Goal: Information Seeking & Learning: Learn about a topic

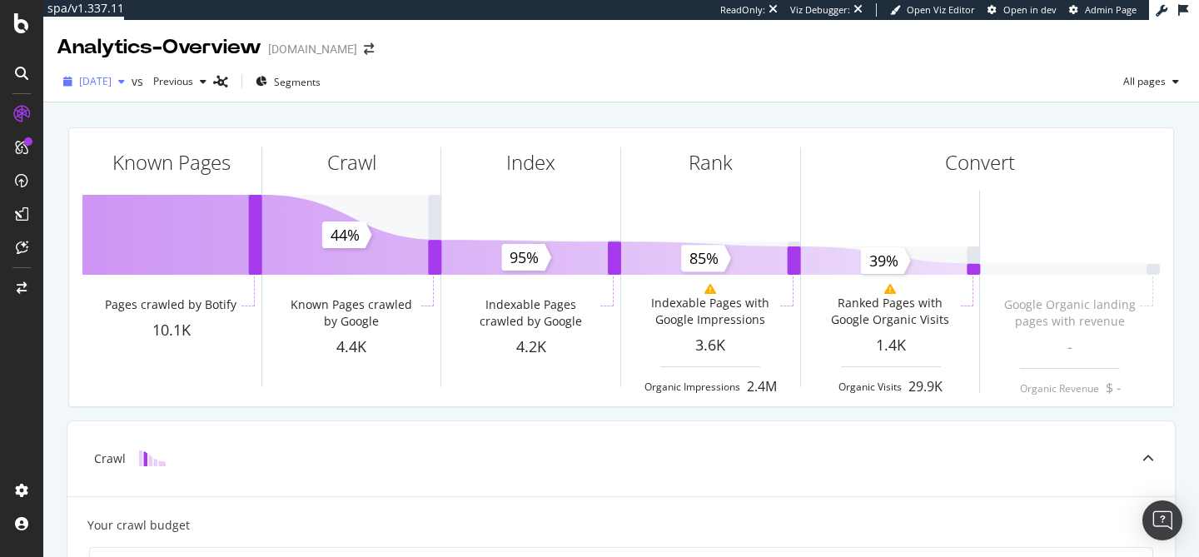
click at [112, 87] on span "2025 Aug. 31st" at bounding box center [95, 81] width 32 height 14
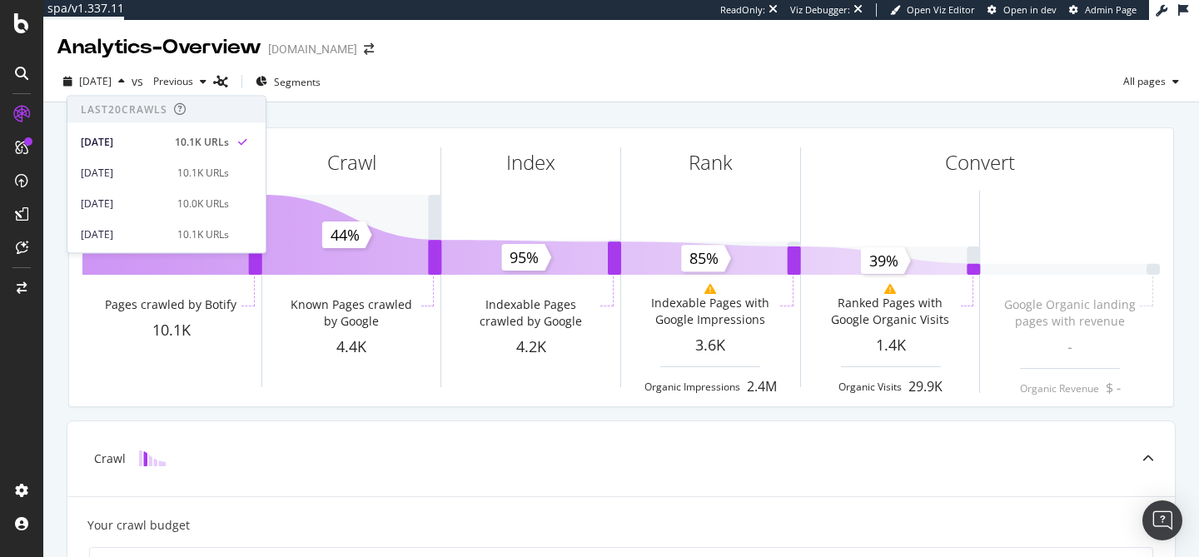
click at [414, 89] on div "2025 Aug. 31st vs Previous Segments All pages" at bounding box center [621, 84] width 1156 height 33
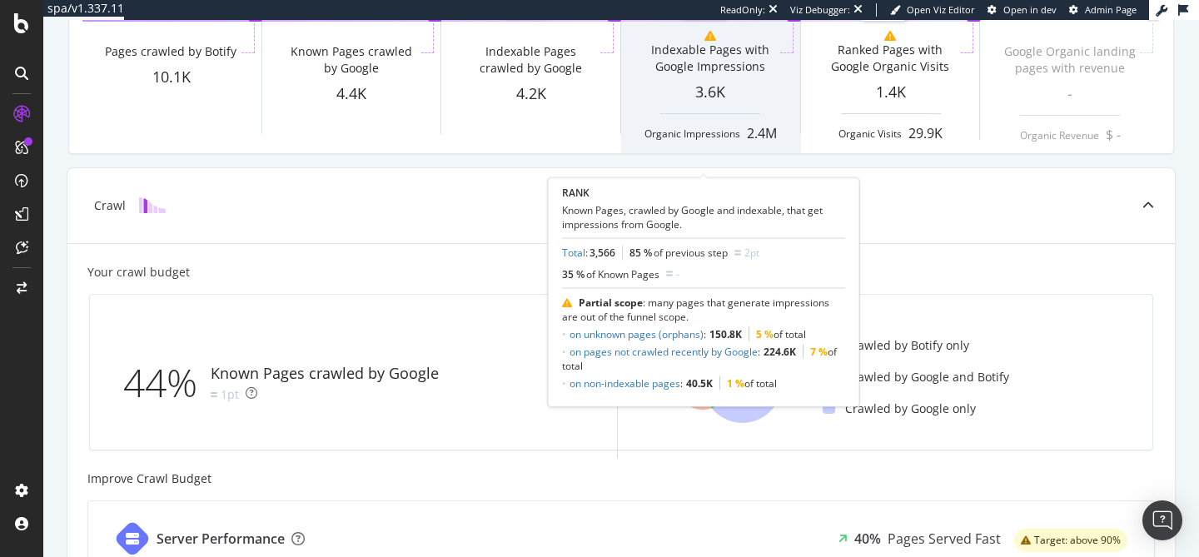
scroll to position [262, 0]
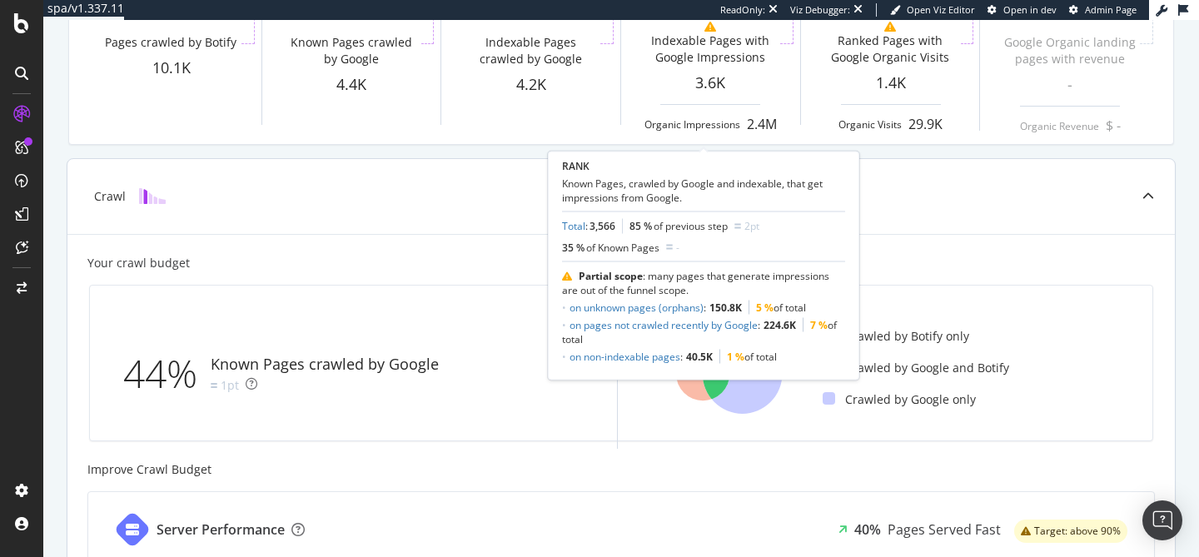
click at [495, 220] on div "Crawl" at bounding box center [620, 196] width 1107 height 75
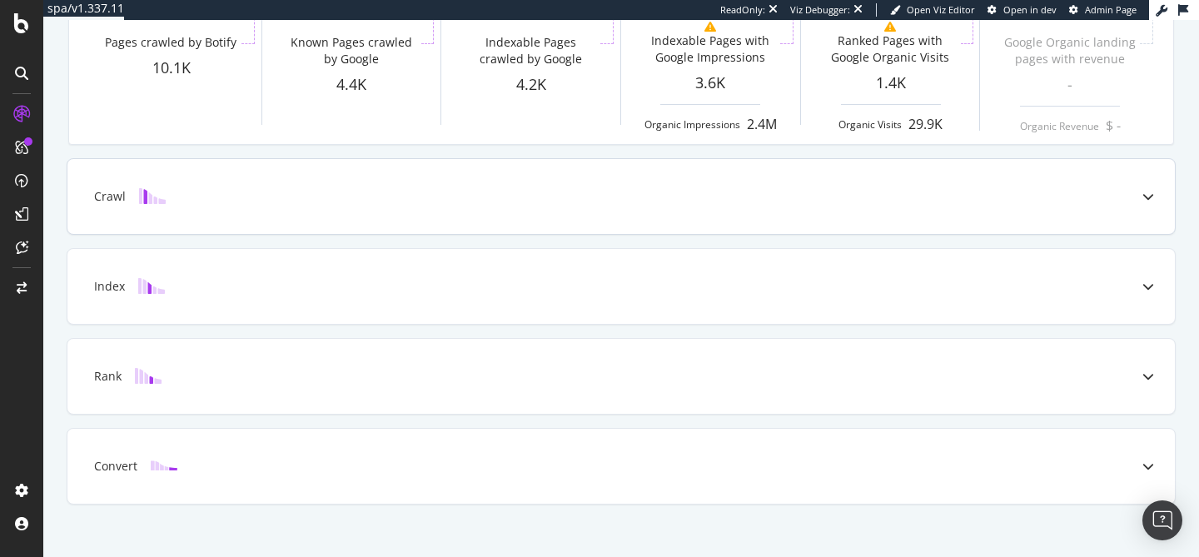
click at [495, 220] on div "Crawl" at bounding box center [620, 196] width 1107 height 75
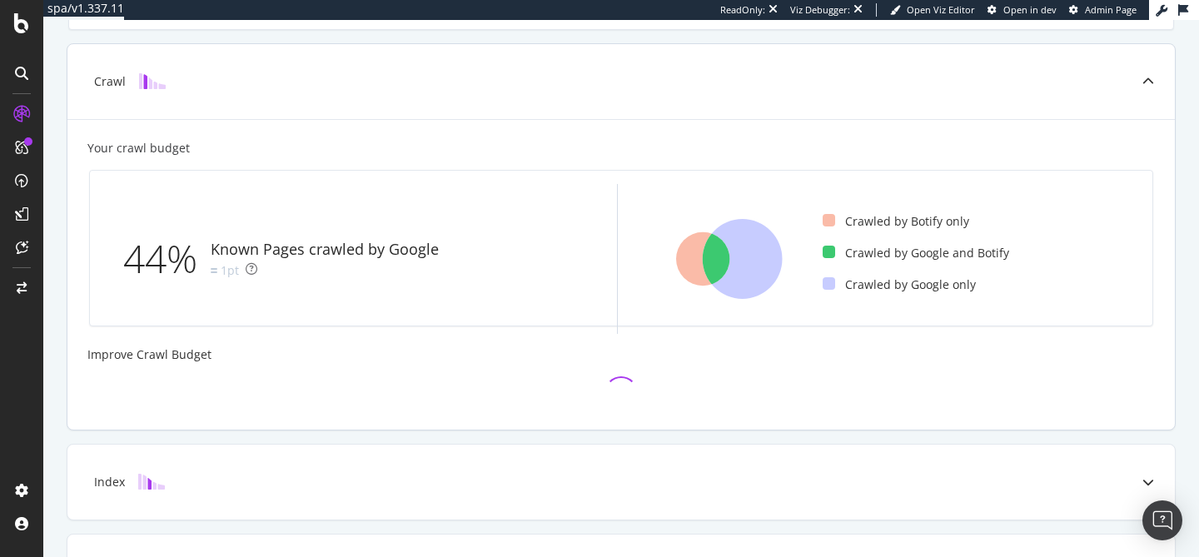
scroll to position [401, 0]
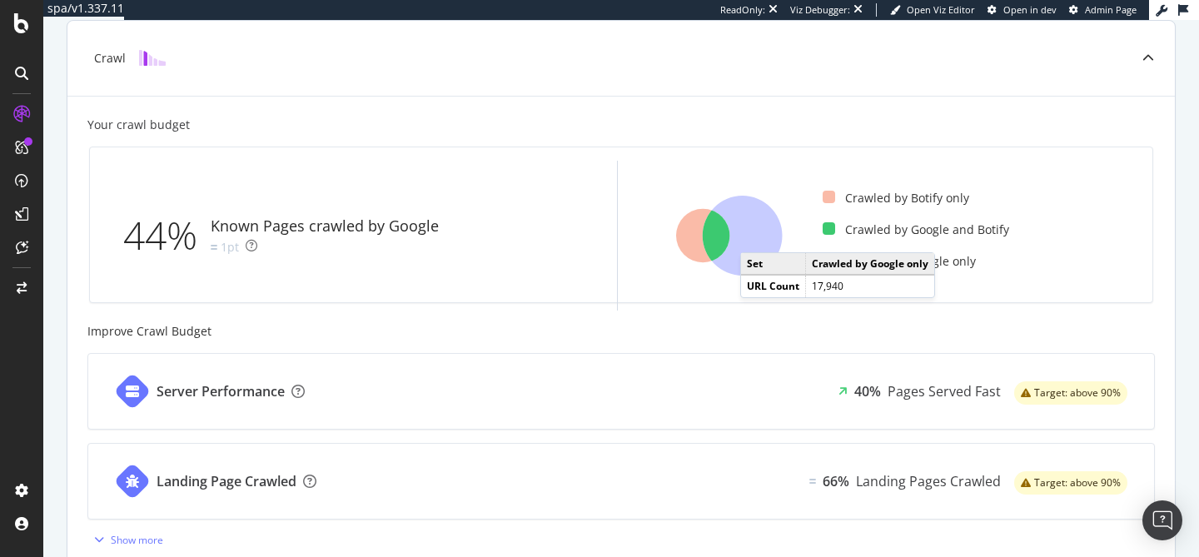
click at [757, 236] on icon at bounding box center [743, 236] width 80 height 80
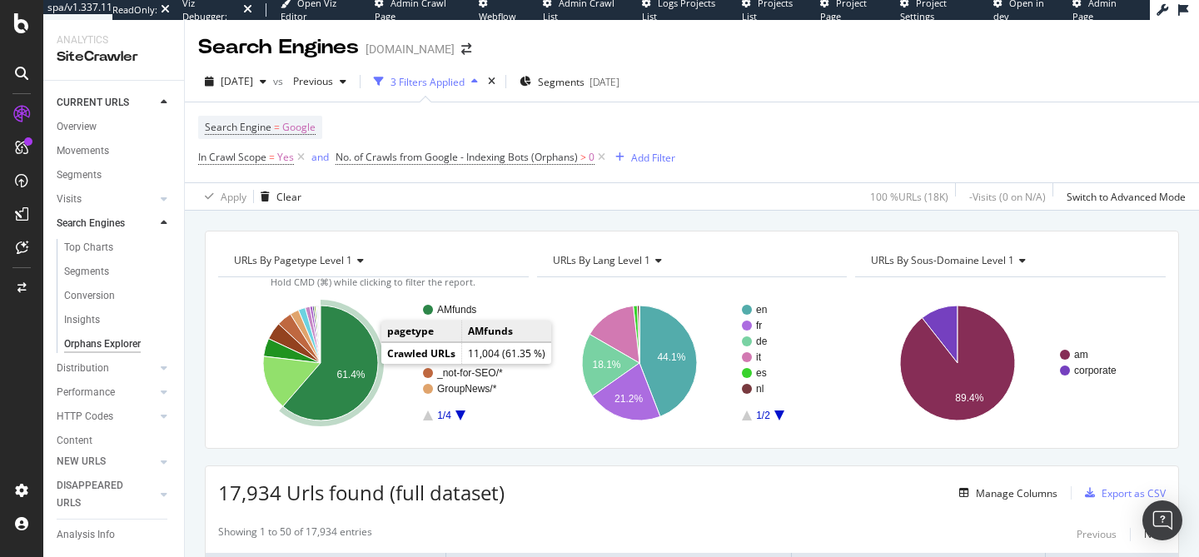
click at [356, 369] on icon "A chart." at bounding box center [330, 363] width 95 height 115
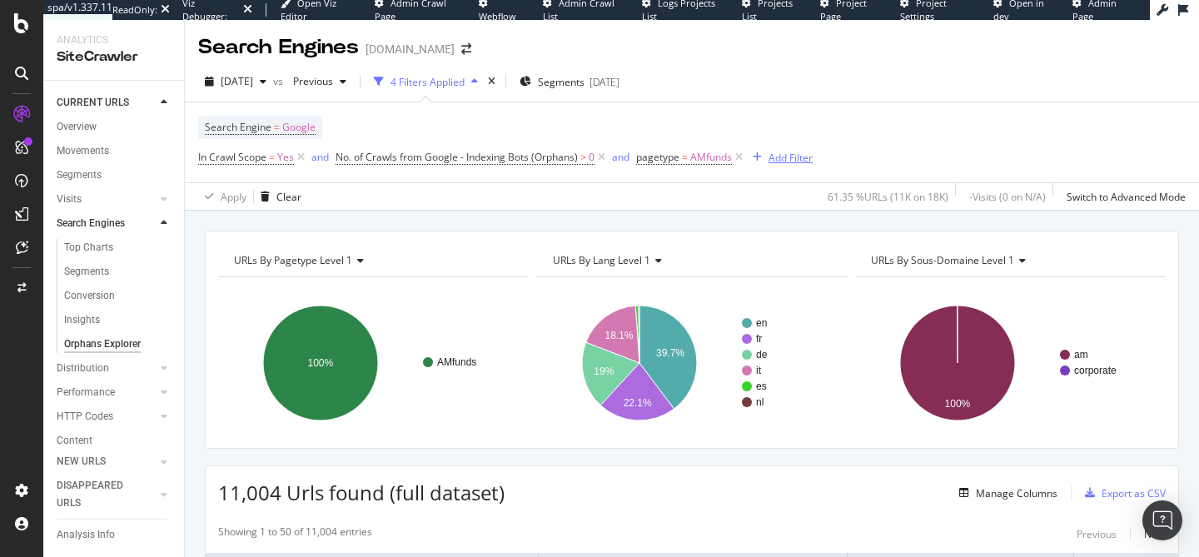
click at [784, 154] on div "Add Filter" at bounding box center [791, 158] width 44 height 14
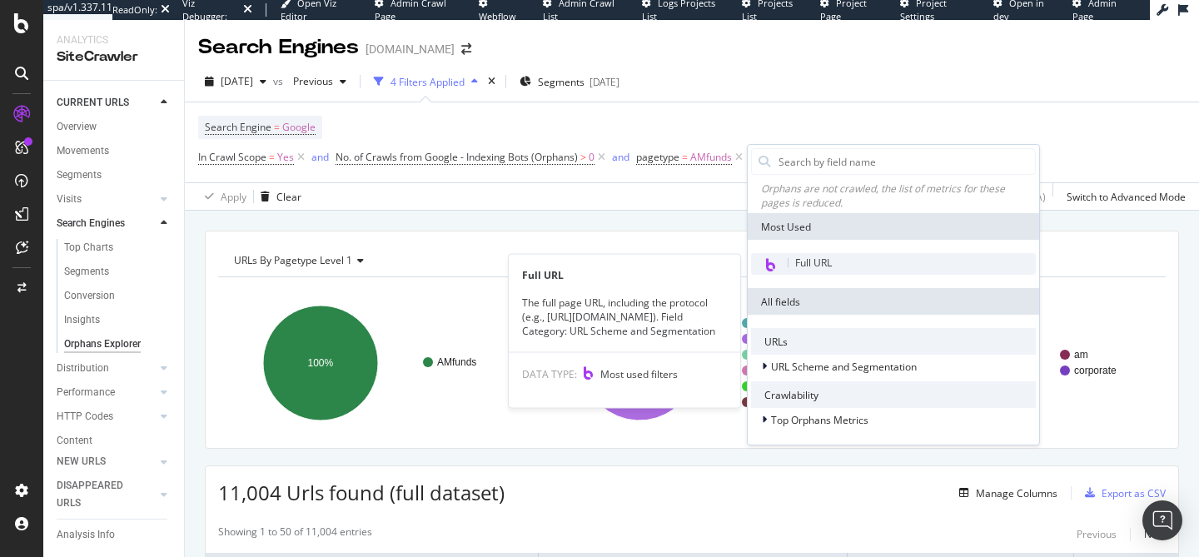
click at [831, 268] on span "Full URL" at bounding box center [813, 263] width 37 height 14
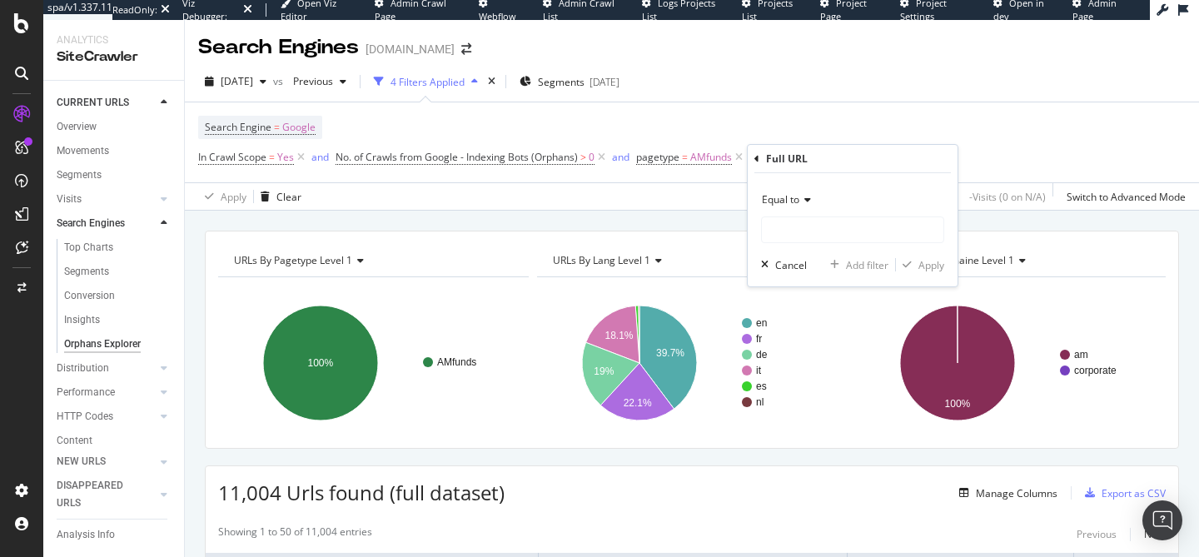
click at [793, 200] on span "Equal to" at bounding box center [780, 199] width 37 height 14
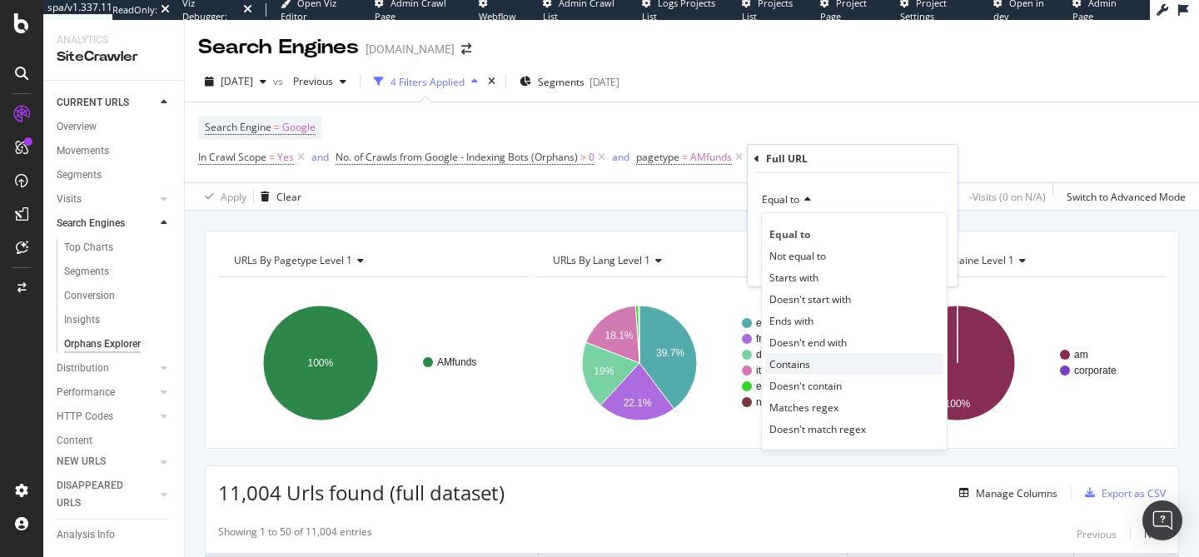
click at [814, 361] on div "Contains" at bounding box center [854, 364] width 178 height 22
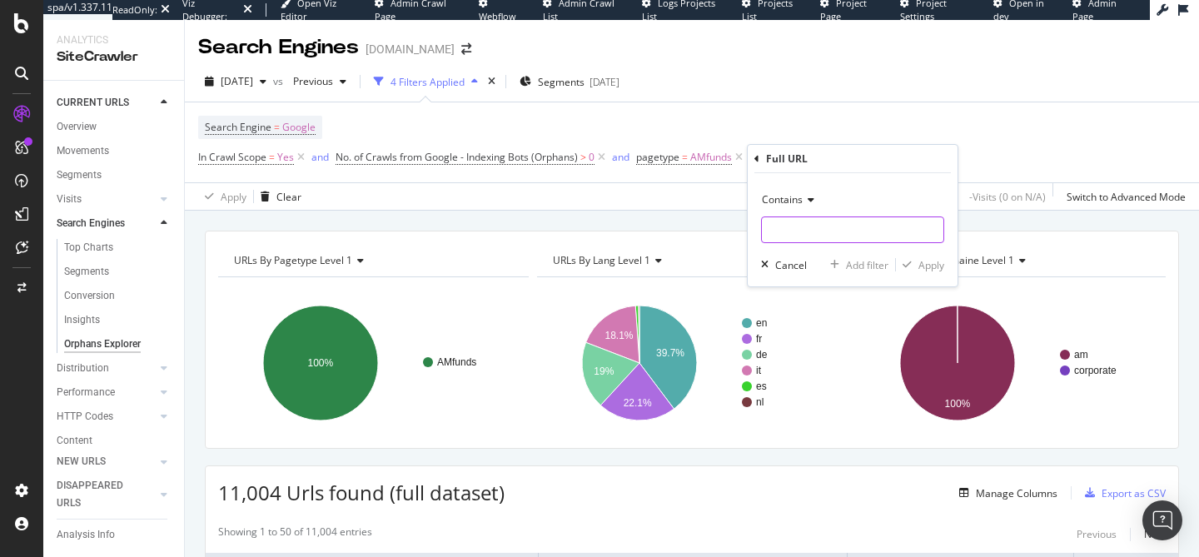
click at [799, 224] on input "text" at bounding box center [853, 229] width 182 height 27
type input "/page"
click at [915, 266] on div "button" at bounding box center [907, 265] width 22 height 10
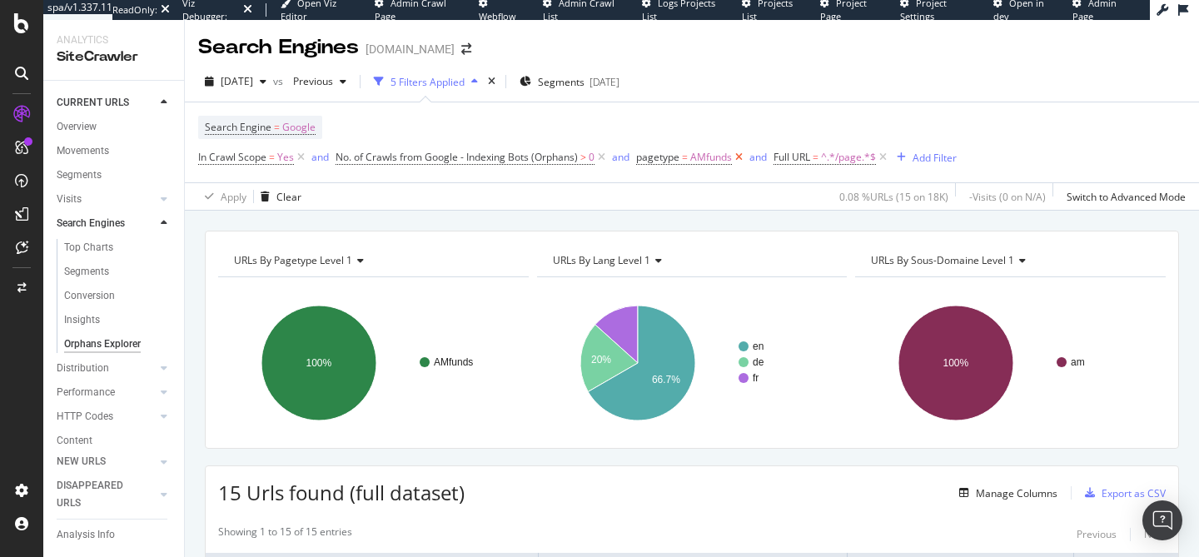
click at [739, 161] on icon at bounding box center [739, 157] width 14 height 17
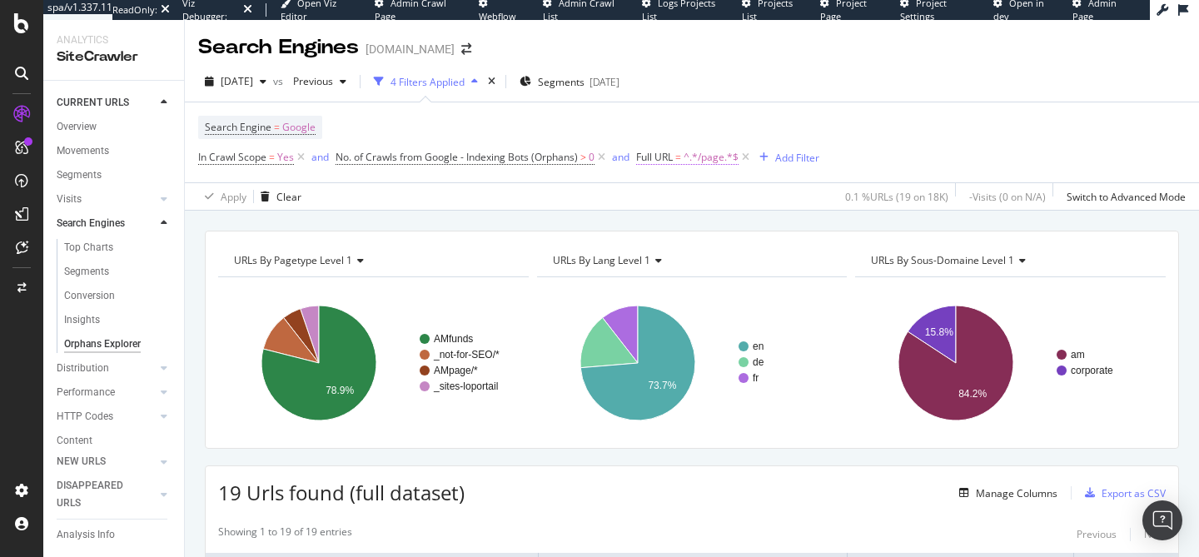
click at [698, 158] on span "^.*/page.*$" at bounding box center [711, 157] width 55 height 23
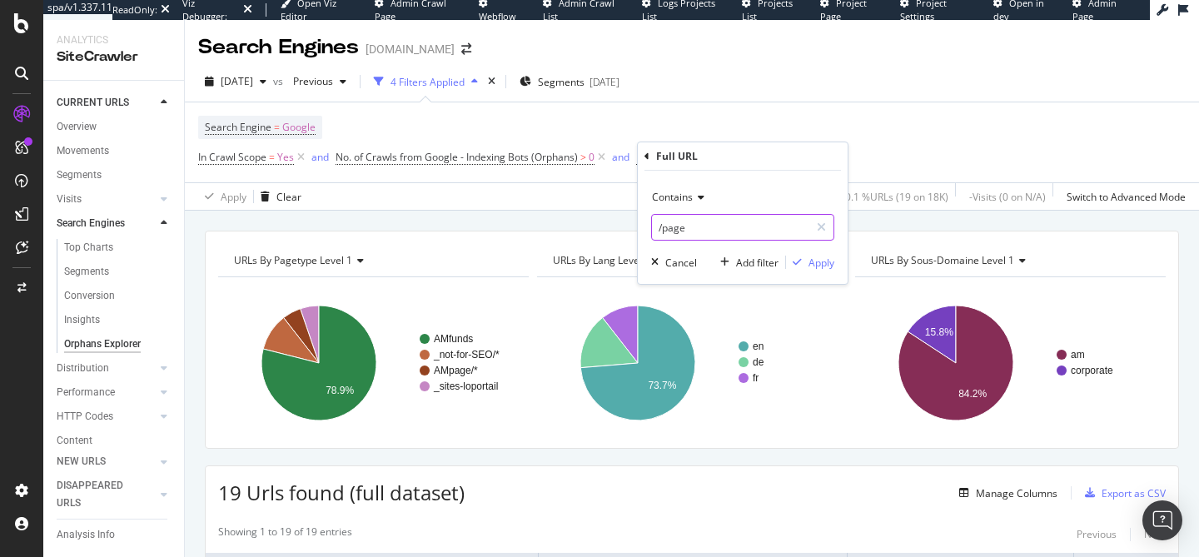
click at [690, 236] on input "/page" at bounding box center [730, 227] width 157 height 27
type input "page="
click at [824, 264] on div "Apply" at bounding box center [822, 263] width 26 height 14
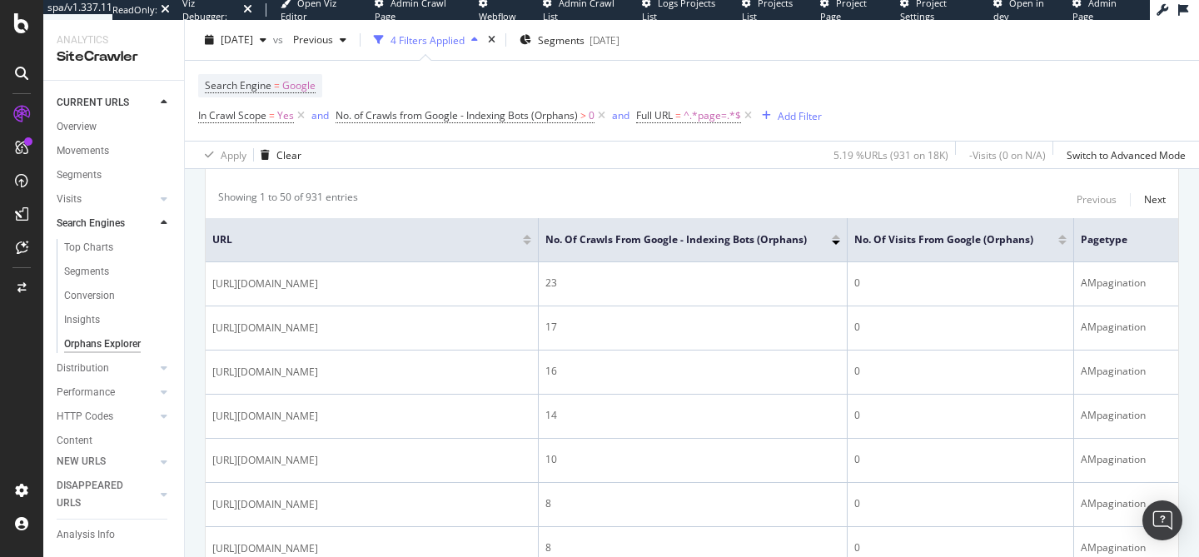
scroll to position [333, 0]
click at [714, 232] on th "No. of Crawls from Google - Indexing Bots (Orphans)" at bounding box center [693, 242] width 309 height 44
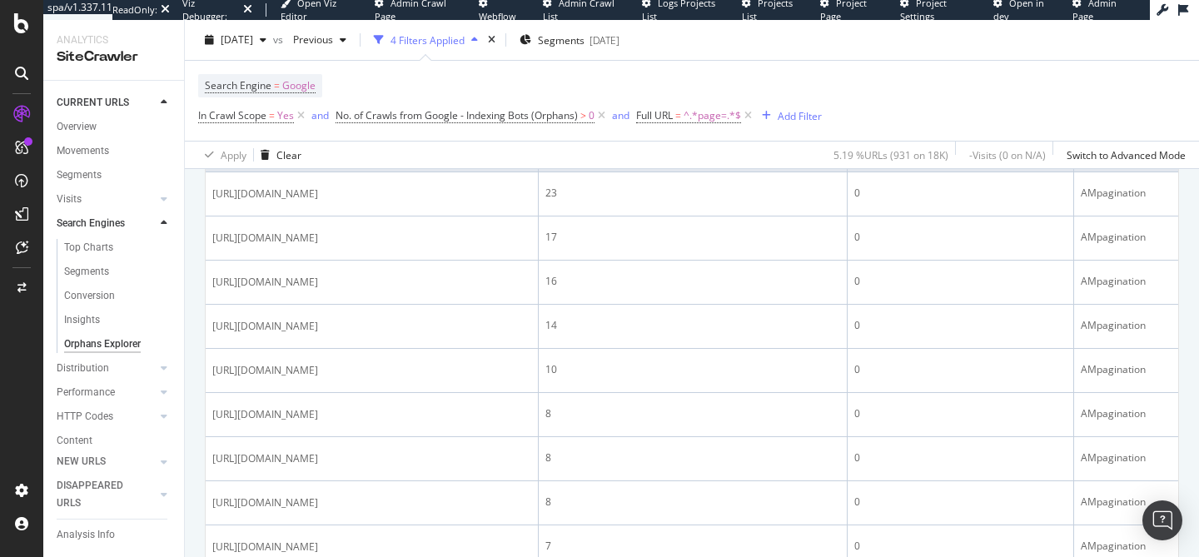
scroll to position [427, 0]
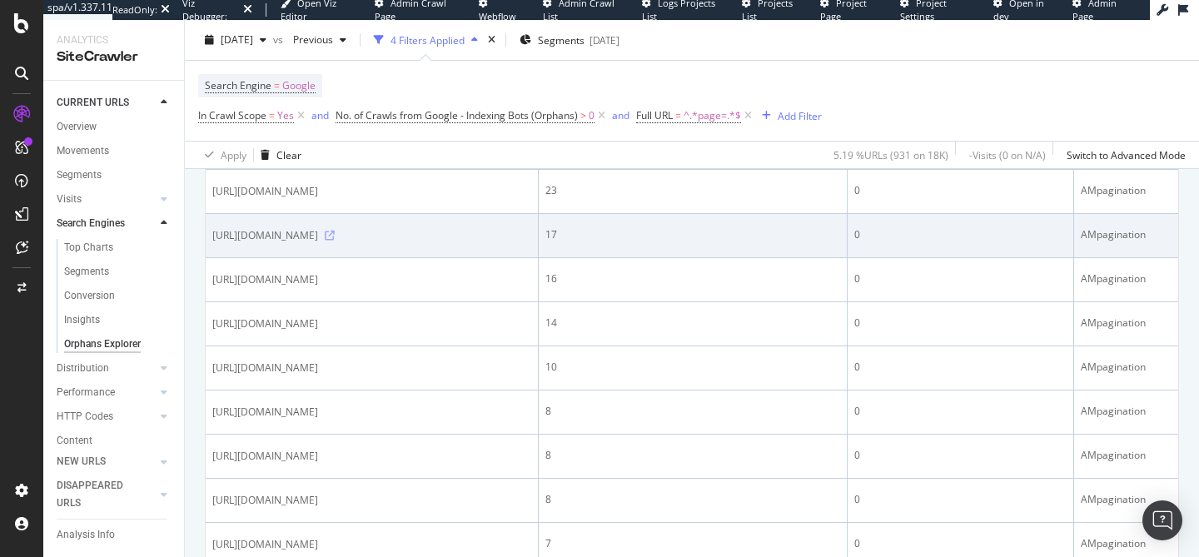
click at [335, 241] on icon at bounding box center [330, 236] width 10 height 10
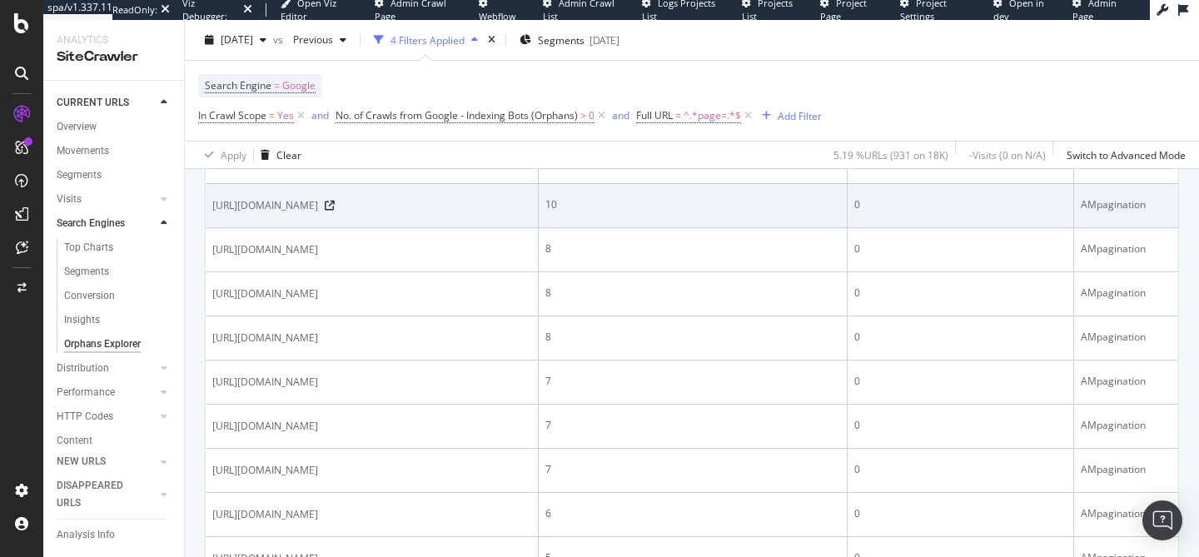
scroll to position [589, 0]
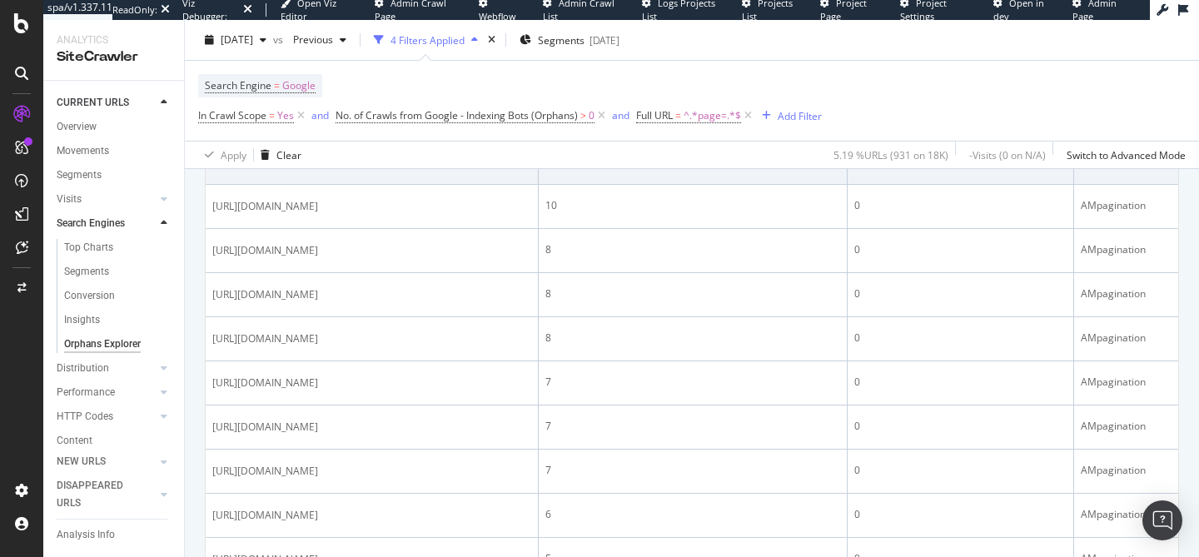
click at [312, 171] on span "https://am.lombardodier.com/fr/en/private/investment-funds.default.html?page=5&" at bounding box center [265, 162] width 106 height 17
click at [335, 167] on icon at bounding box center [330, 162] width 10 height 10
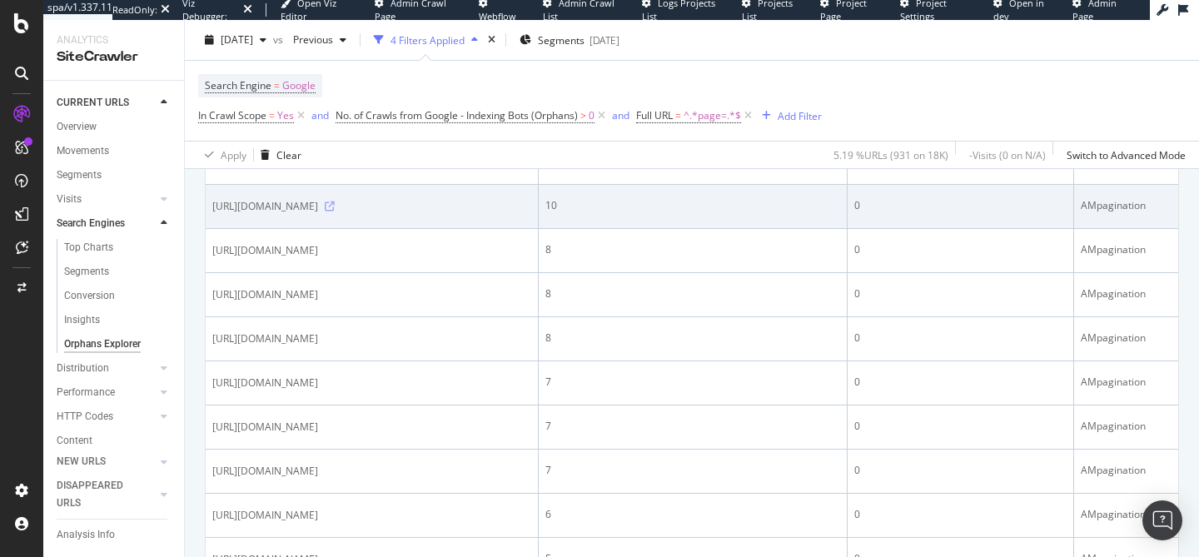
click at [335, 211] on icon at bounding box center [330, 207] width 10 height 10
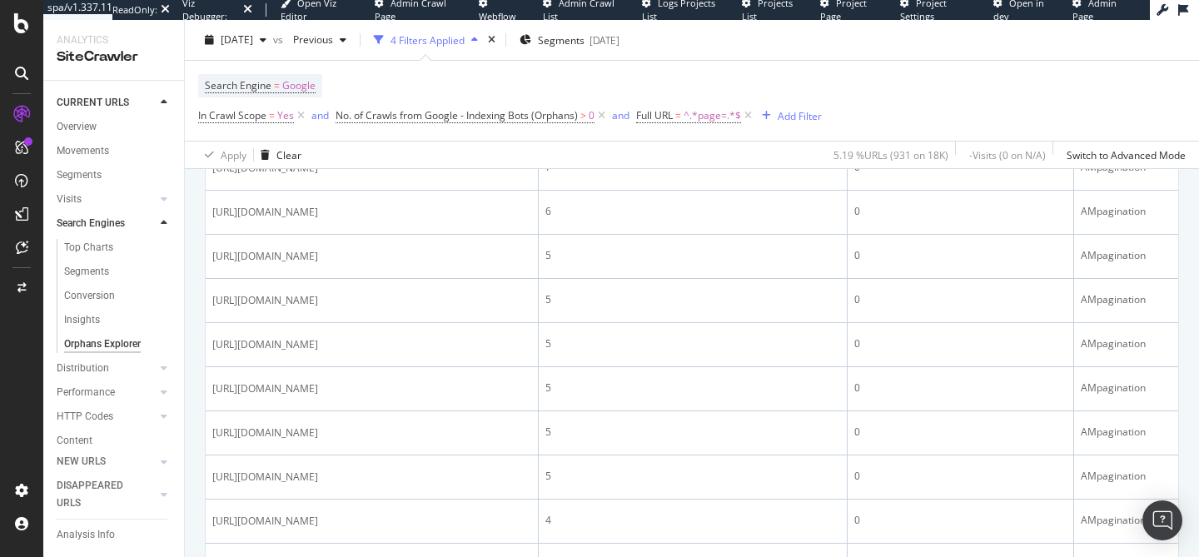
scroll to position [897, 0]
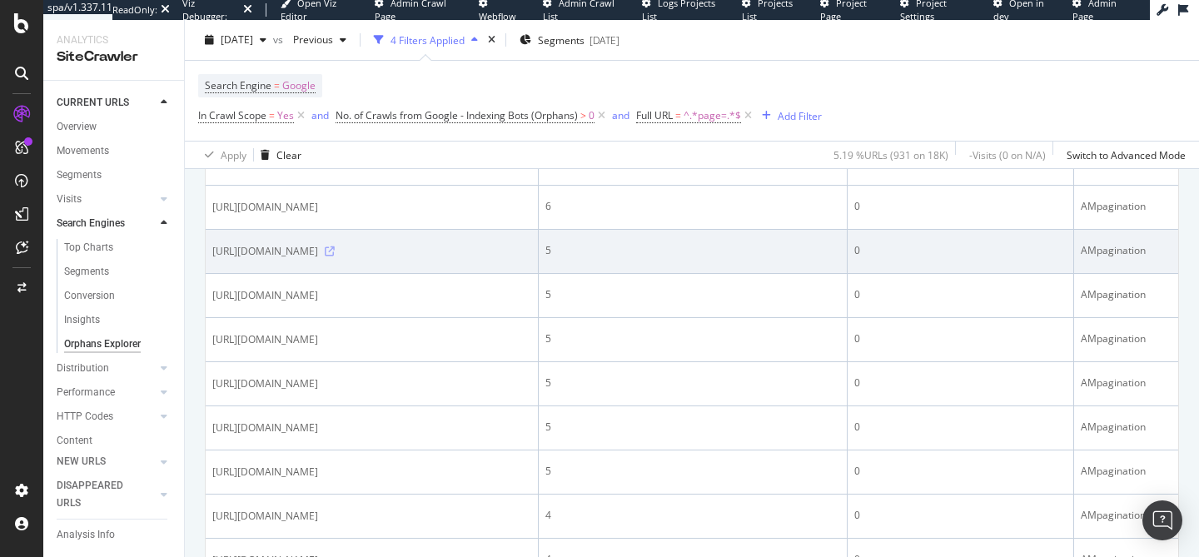
click at [335, 256] on icon at bounding box center [330, 251] width 10 height 10
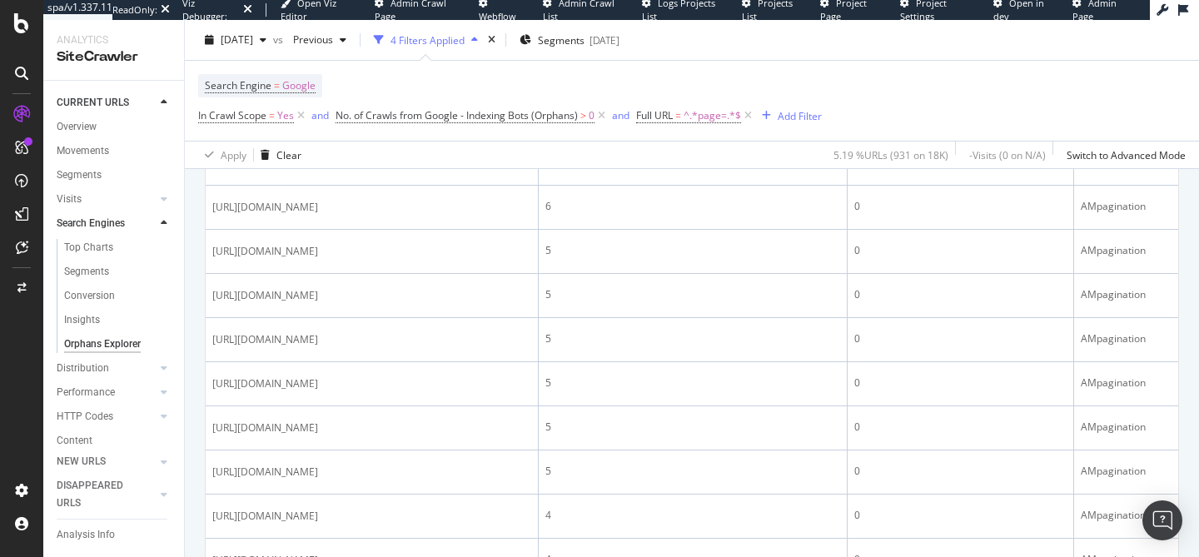
click at [335, 124] on icon at bounding box center [330, 119] width 10 height 10
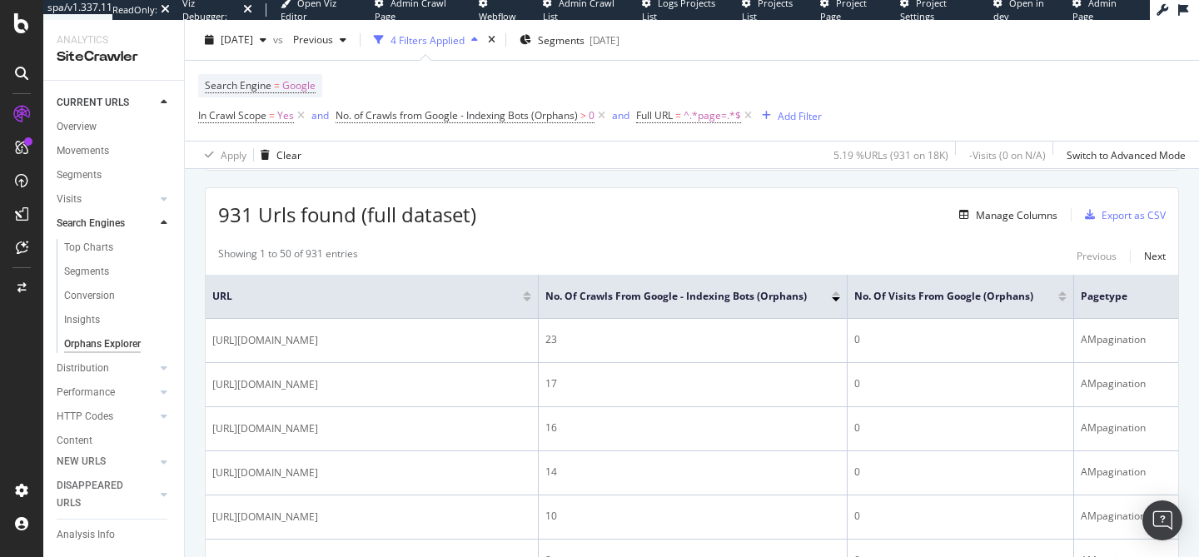
scroll to position [364, 0]
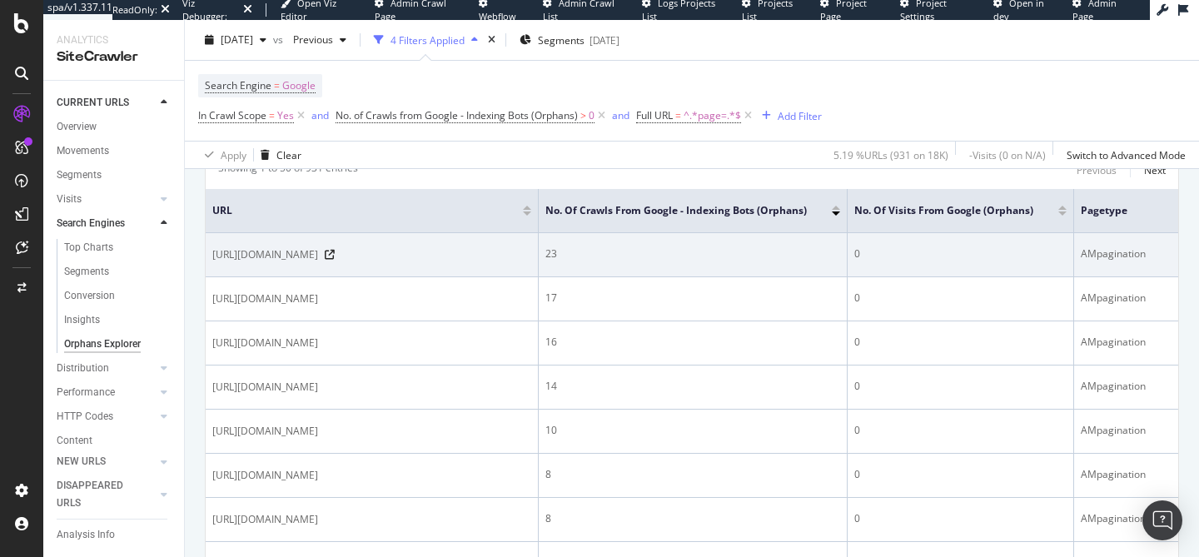
drag, startPoint x: 261, startPoint y: 286, endPoint x: 318, endPoint y: 286, distance: 56.6
click at [318, 263] on span "https://am.lombardodier.com/professional/investment-funds.default.html?page=8&" at bounding box center [265, 254] width 106 height 17
click at [302, 263] on span "https://am.lombardodier.com/professional/investment-funds.default.html?page=8&" at bounding box center [265, 254] width 106 height 17
click at [335, 260] on icon at bounding box center [330, 255] width 10 height 10
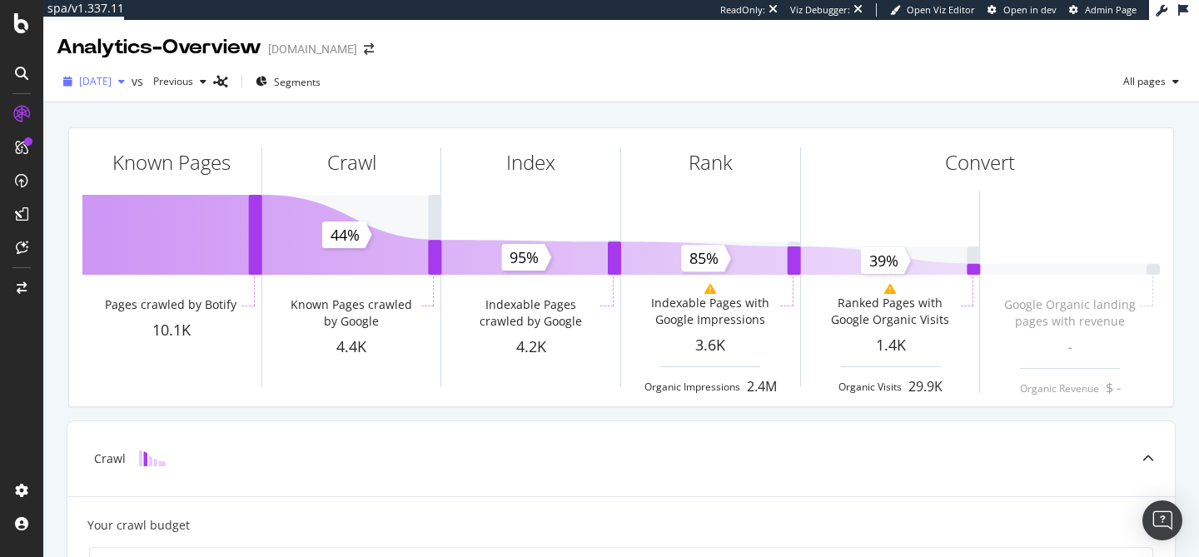
click at [107, 88] on span "2025 Aug. 31st" at bounding box center [95, 81] width 32 height 14
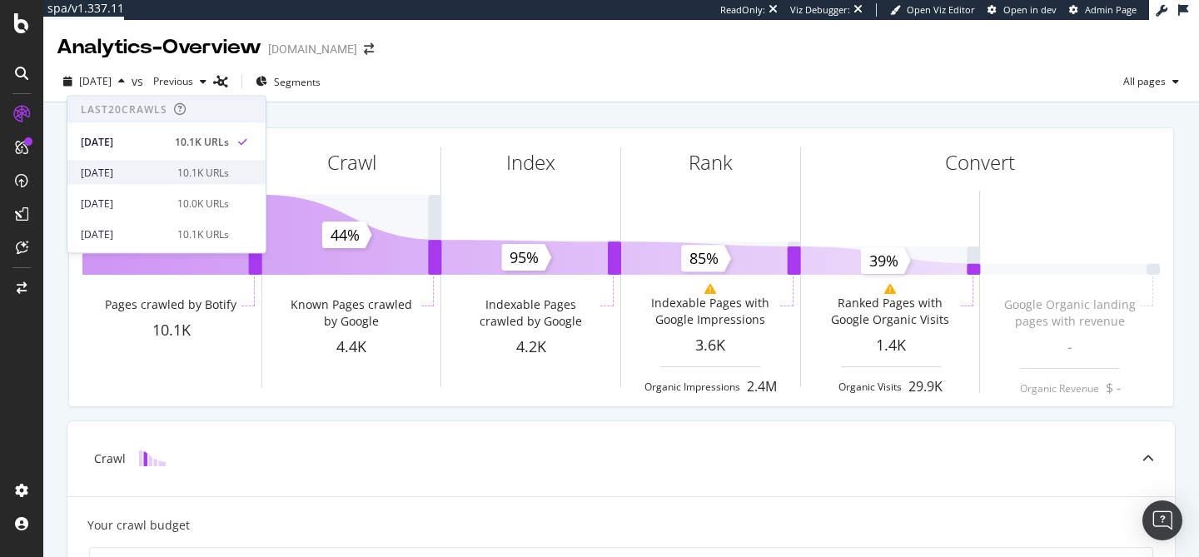
click at [113, 165] on div "2025 Aug. 24th" at bounding box center [124, 172] width 87 height 15
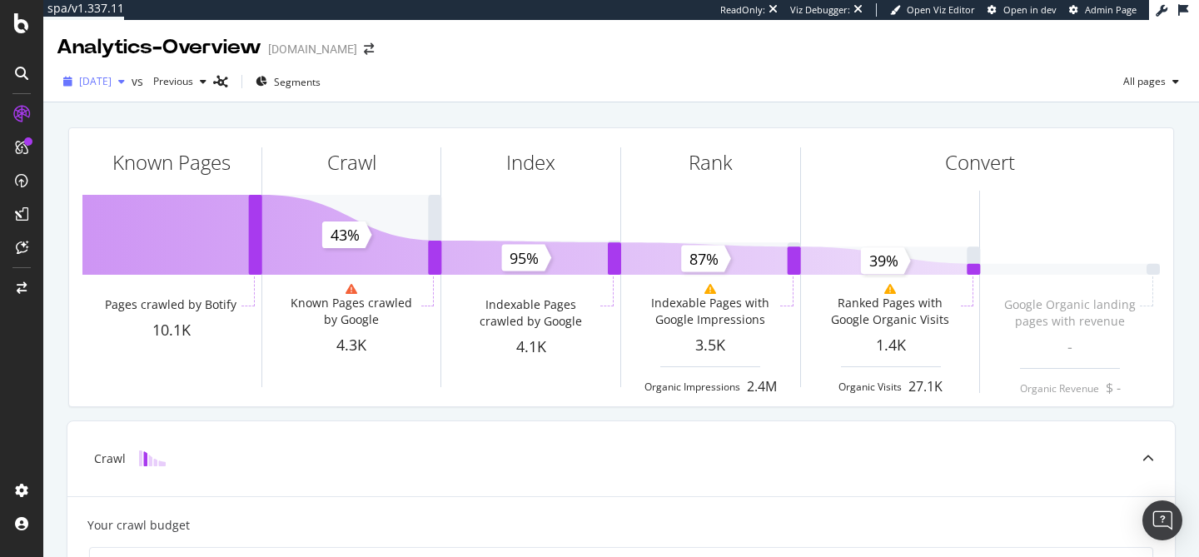
click at [117, 92] on div "2025 Aug. 24th" at bounding box center [94, 81] width 75 height 25
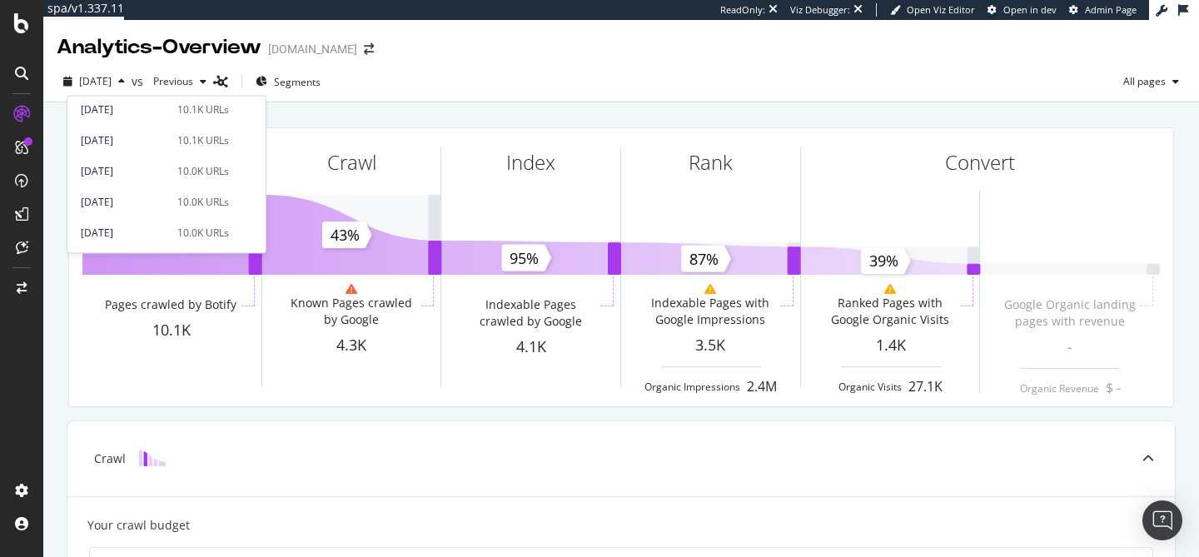
scroll to position [135, 0]
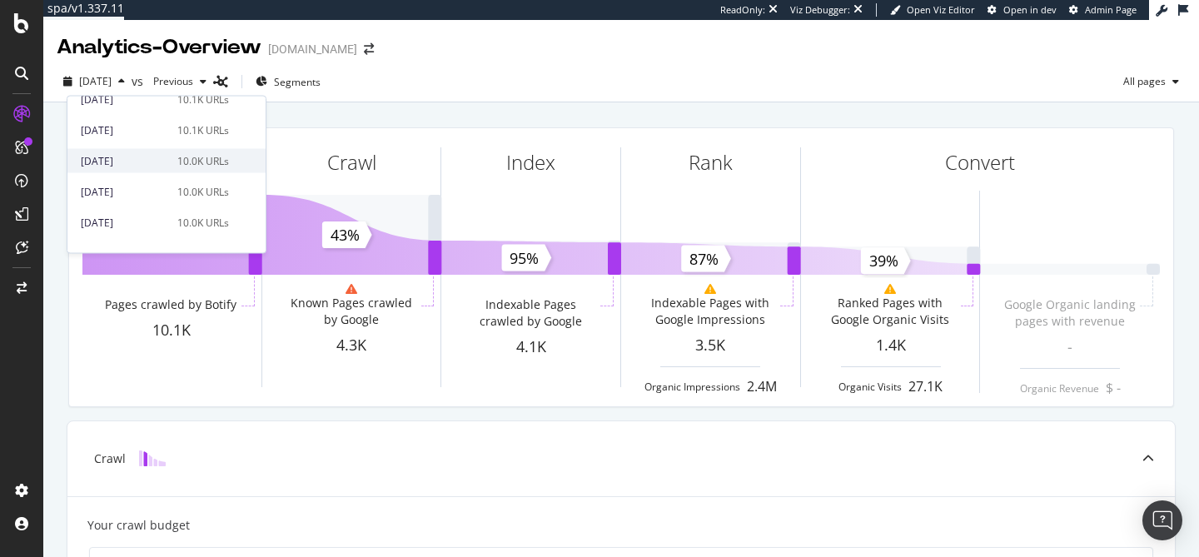
click at [154, 167] on div "2025 Jul. 27th" at bounding box center [124, 160] width 87 height 15
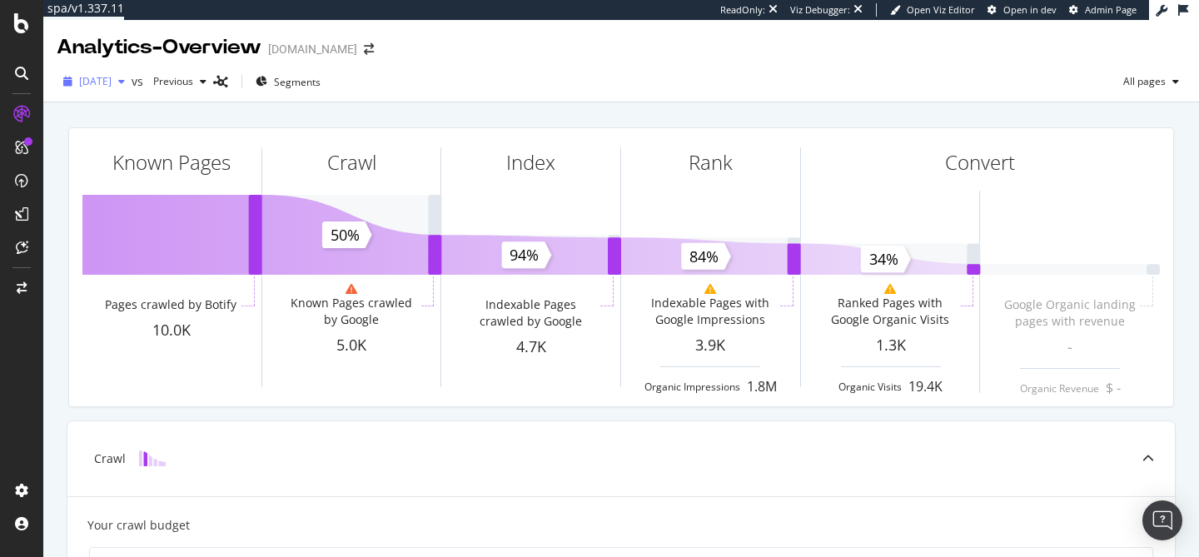
click at [112, 84] on span "[DATE]" at bounding box center [95, 81] width 32 height 14
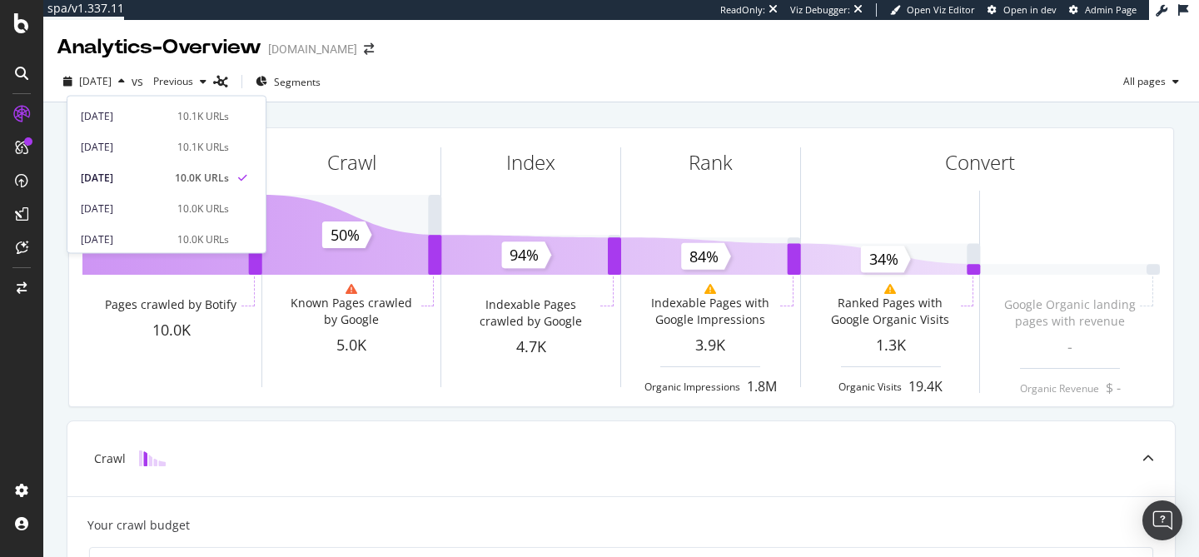
scroll to position [141, 0]
click at [159, 187] on div "[DATE]" at bounding box center [124, 185] width 87 height 15
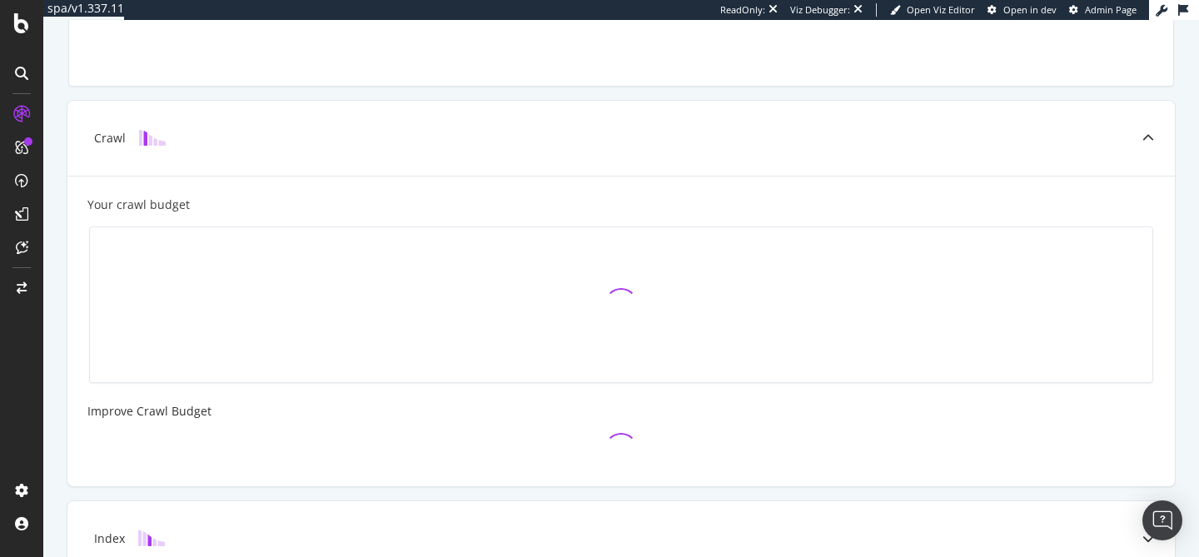
scroll to position [327, 0]
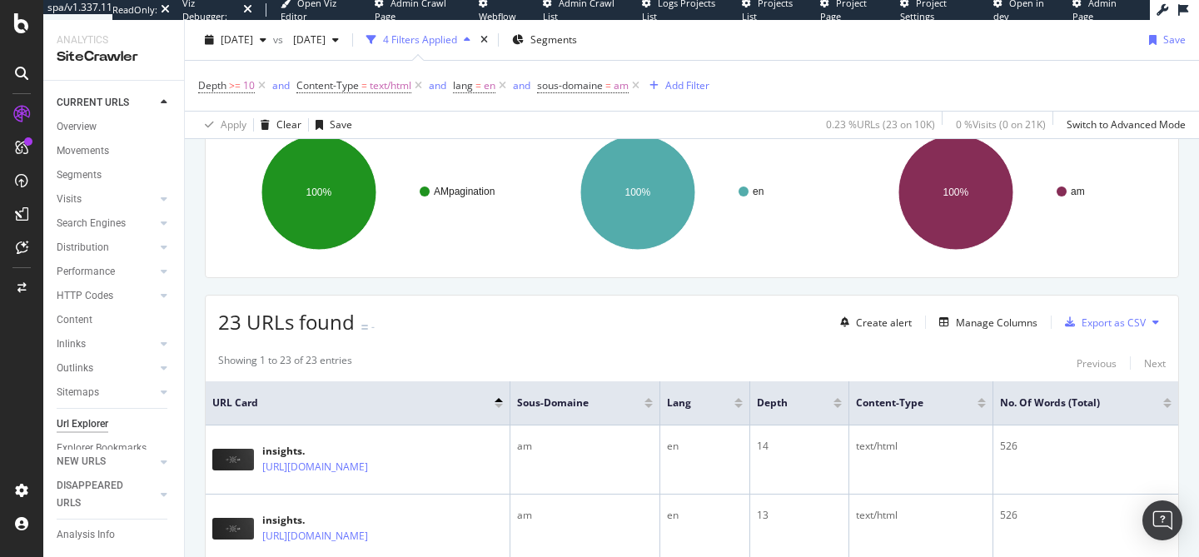
scroll to position [323, 0]
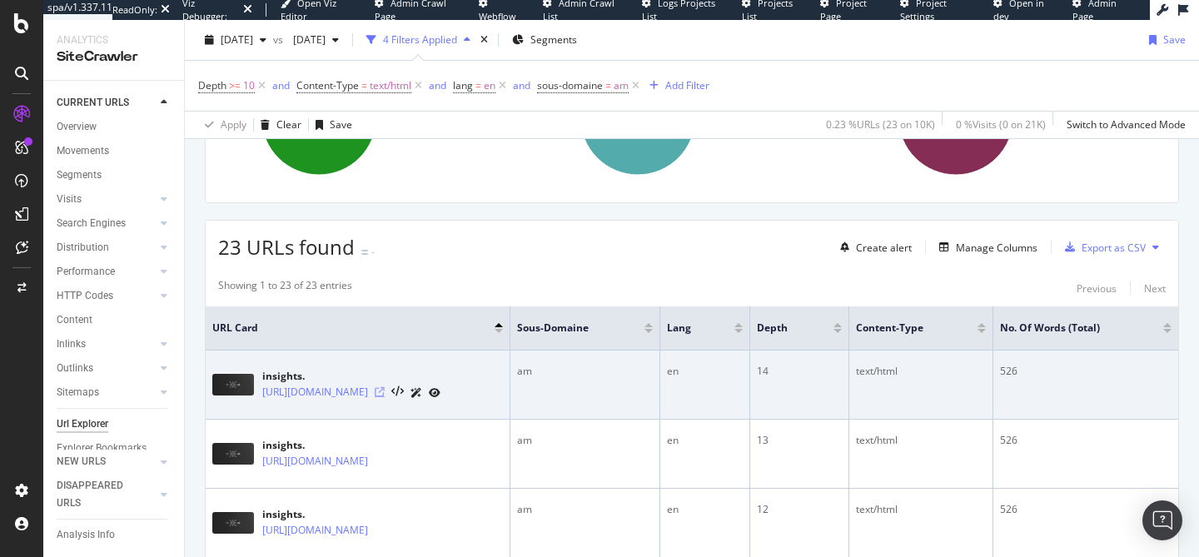
click at [385, 397] on icon at bounding box center [380, 392] width 10 height 10
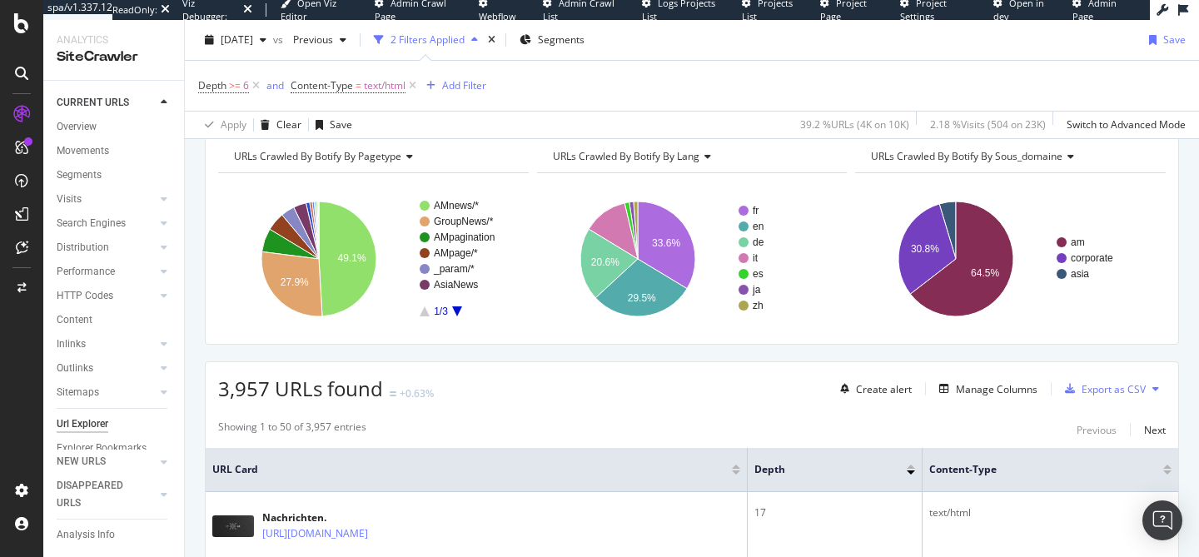
scroll to position [182, 0]
click at [241, 43] on span "2025 Aug. 31st" at bounding box center [237, 39] width 32 height 14
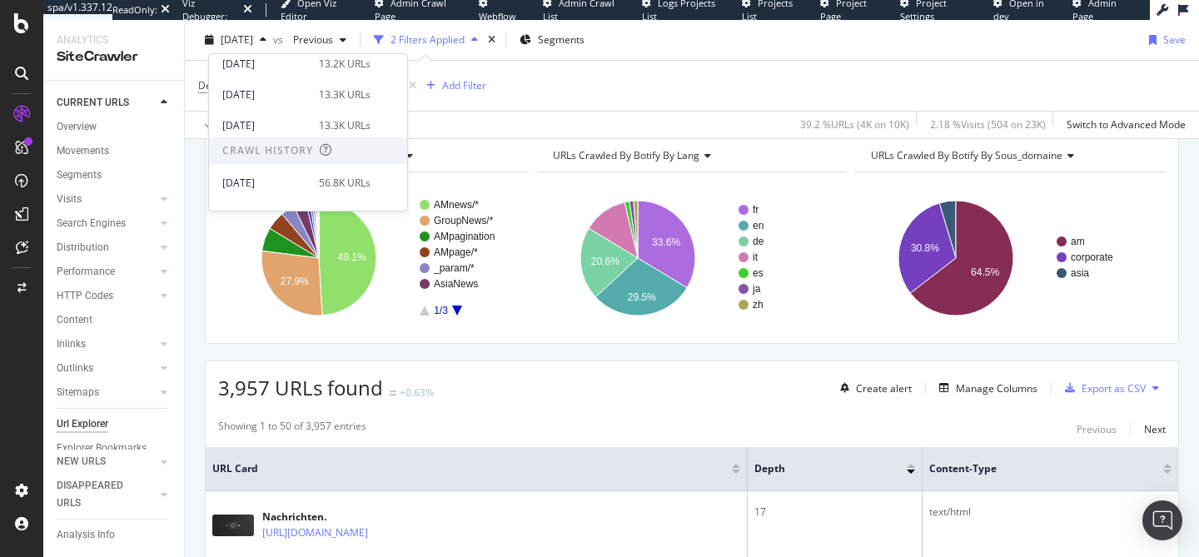
scroll to position [561, 0]
click at [280, 127] on div "2025 Apr. 20th" at bounding box center [265, 124] width 87 height 15
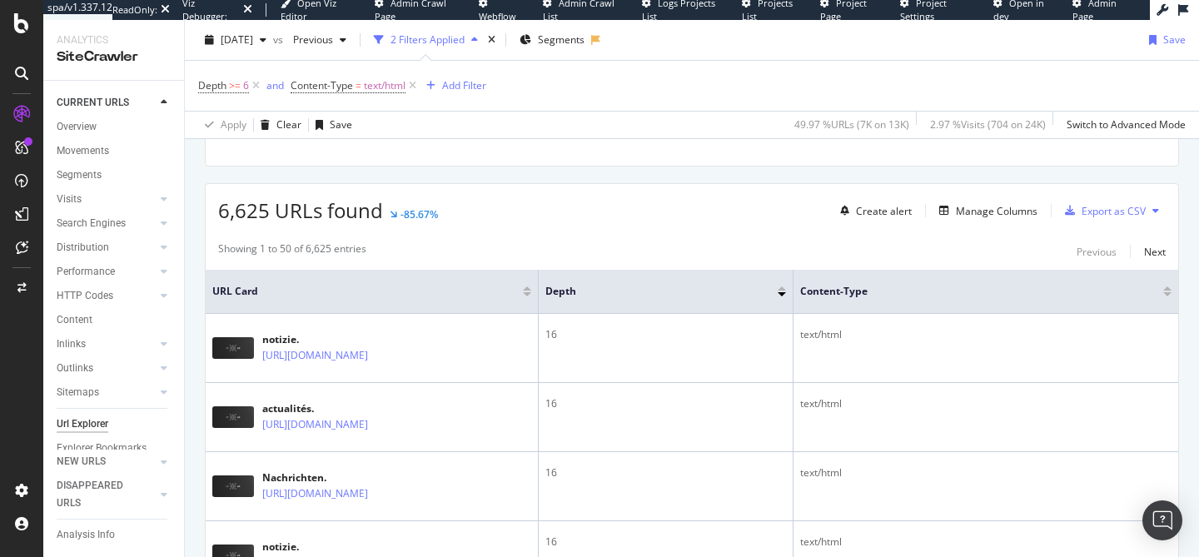
scroll to position [361, 0]
click at [253, 37] on span "2025 Apr. 20th" at bounding box center [237, 39] width 32 height 14
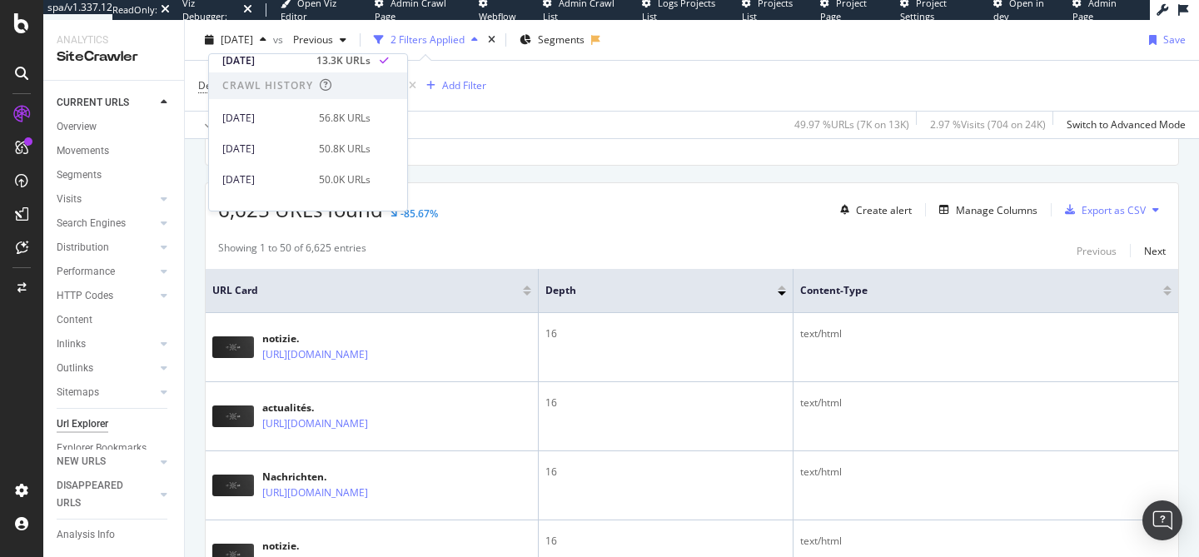
scroll to position [630, 0]
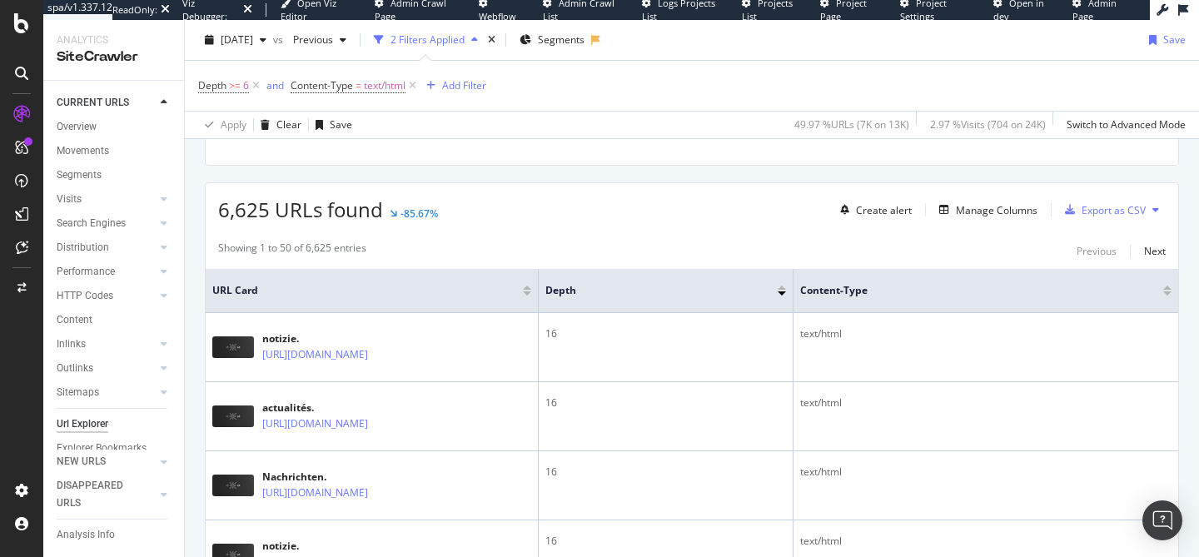
click at [475, 138] on div "Apply Clear Save 49.97 % URLs ( 7K on 13K ) 2.97 % Visits ( 704 on 24K ) Switch…" at bounding box center [692, 124] width 1014 height 27
click at [91, 127] on div "Overview" at bounding box center [77, 126] width 40 height 17
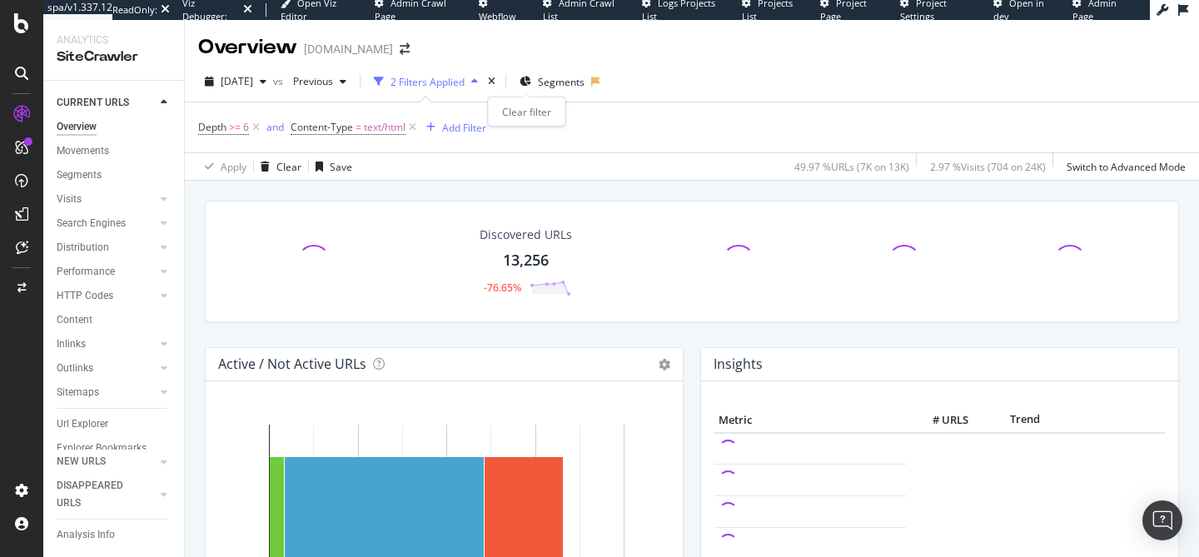
click at [499, 87] on div "times" at bounding box center [492, 81] width 14 height 17
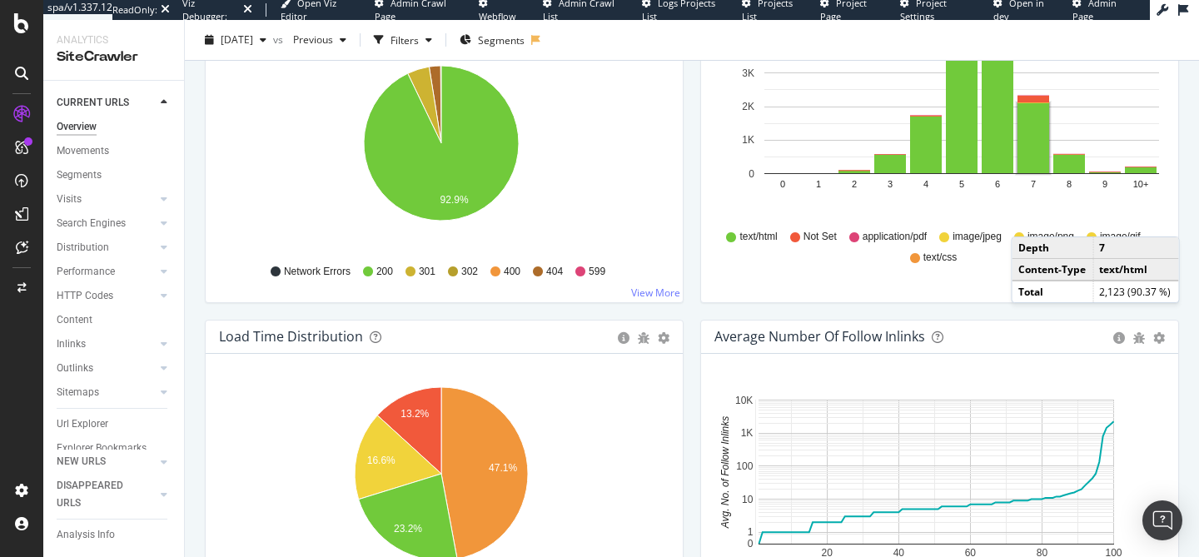
scroll to position [1018, 0]
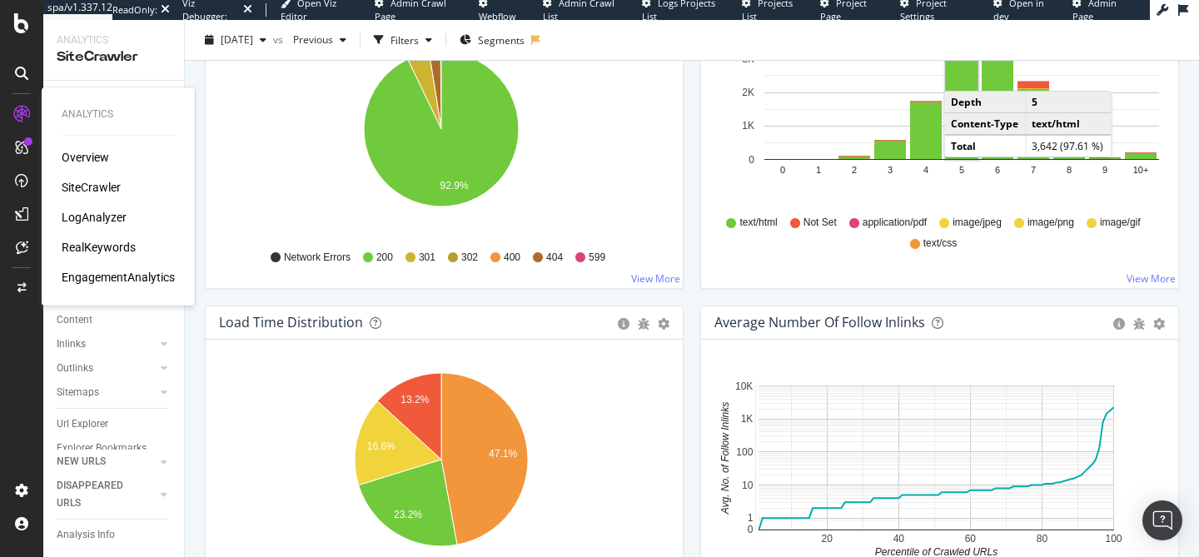
click at [77, 163] on div "Overview" at bounding box center [85, 157] width 47 height 17
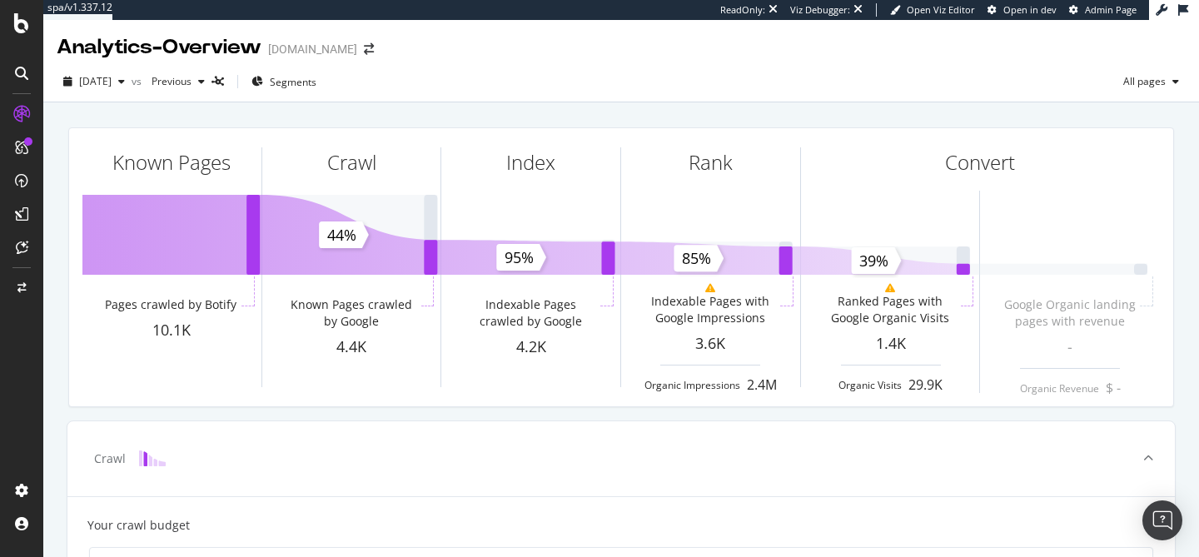
click at [122, 97] on div "2025 Aug. 31st vs Previous Segments All pages" at bounding box center [621, 84] width 1156 height 33
click at [112, 84] on span "2025 Aug. 31st" at bounding box center [95, 81] width 32 height 14
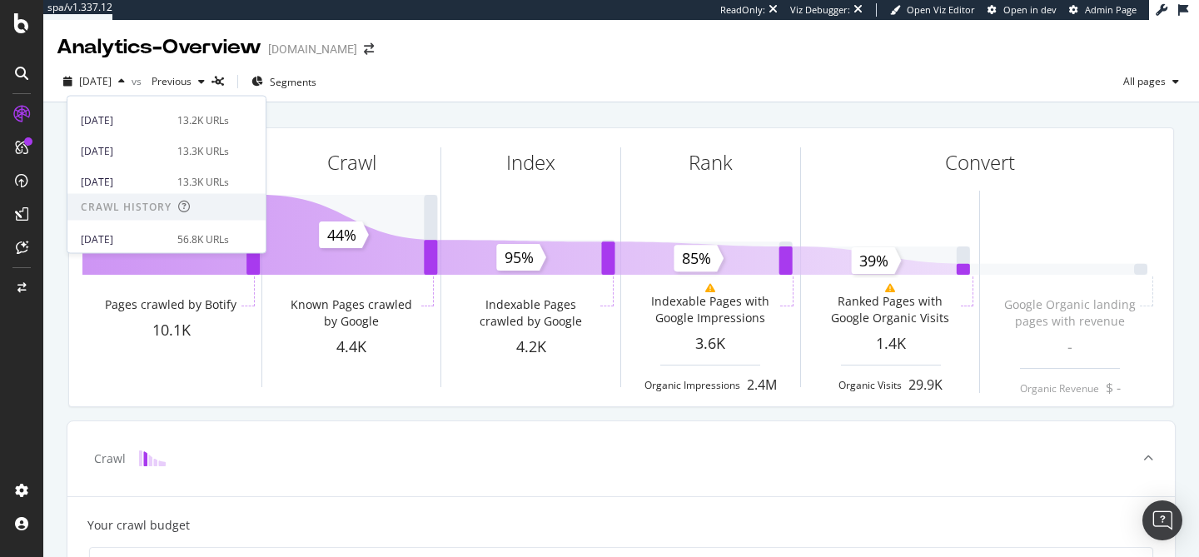
scroll to position [556, 0]
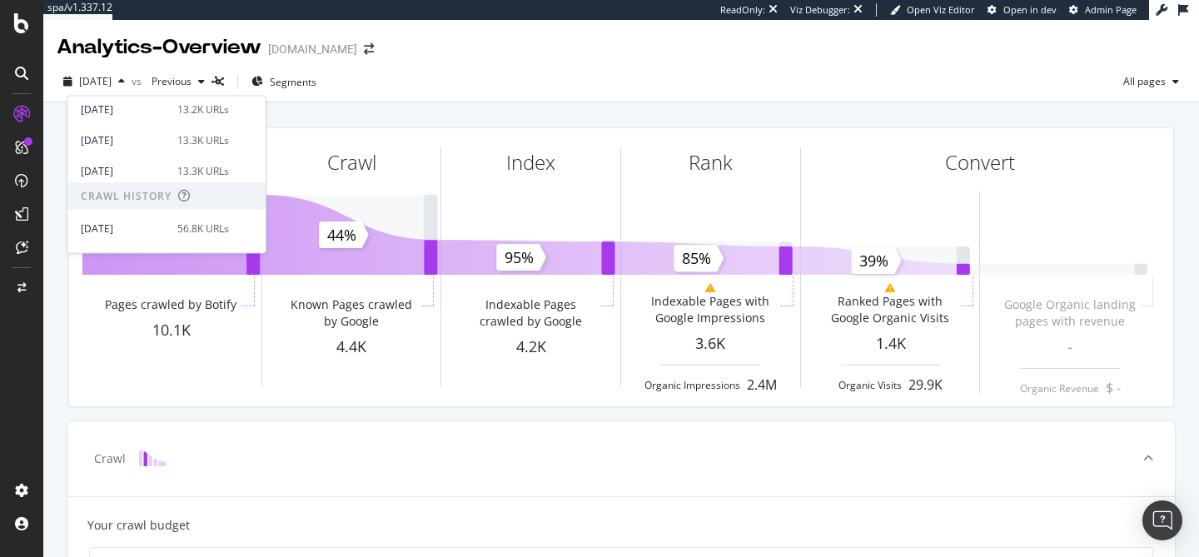
click at [149, 173] on div "2025 Apr. 20th" at bounding box center [124, 170] width 87 height 15
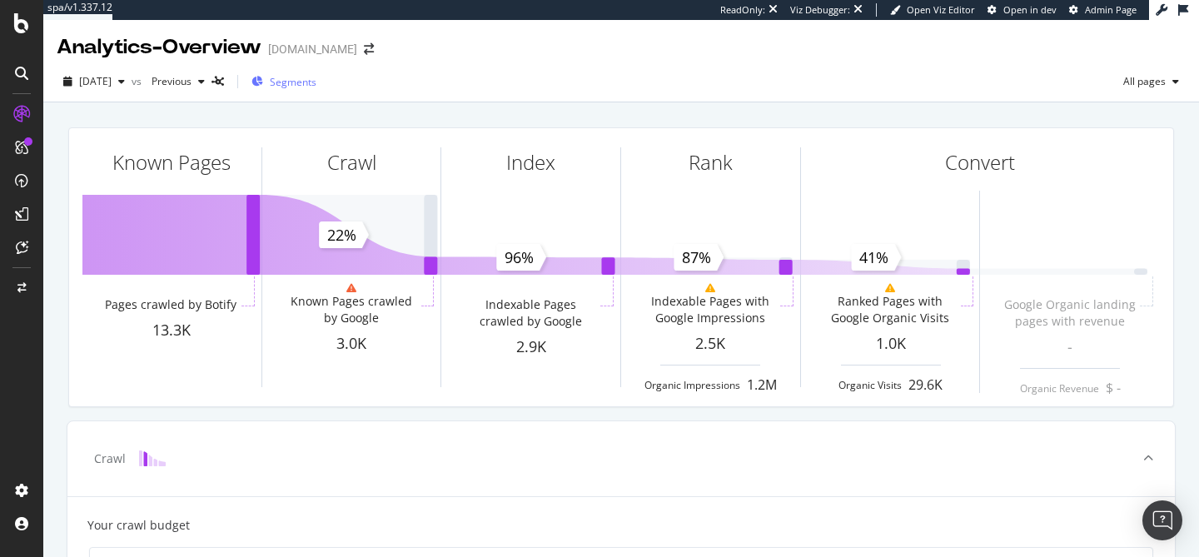
click at [316, 71] on div "Segments" at bounding box center [283, 81] width 65 height 25
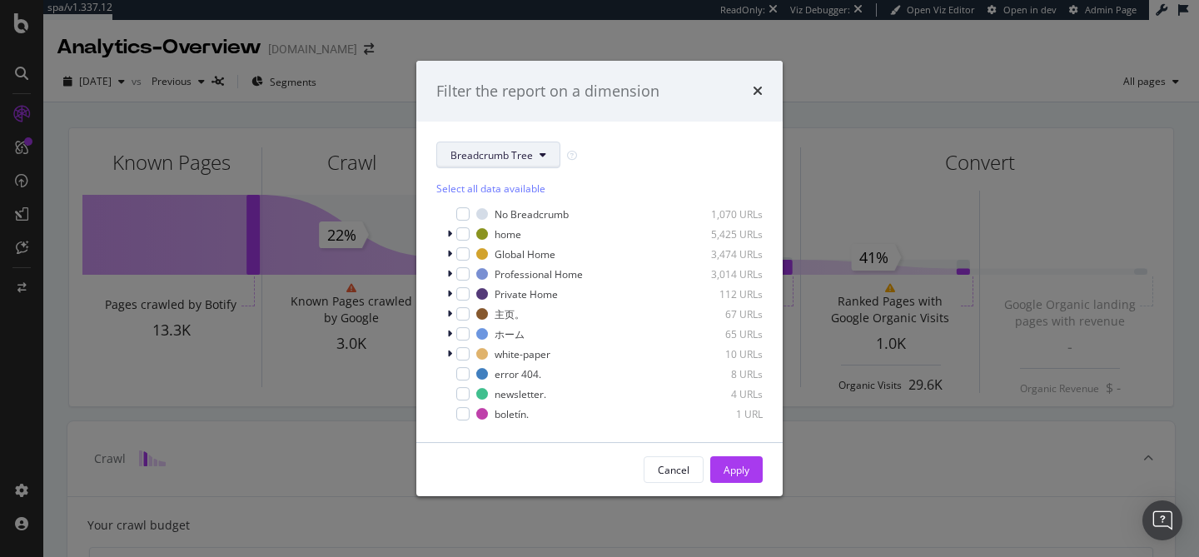
click at [487, 145] on button "Breadcrumb Tree" at bounding box center [498, 155] width 124 height 27
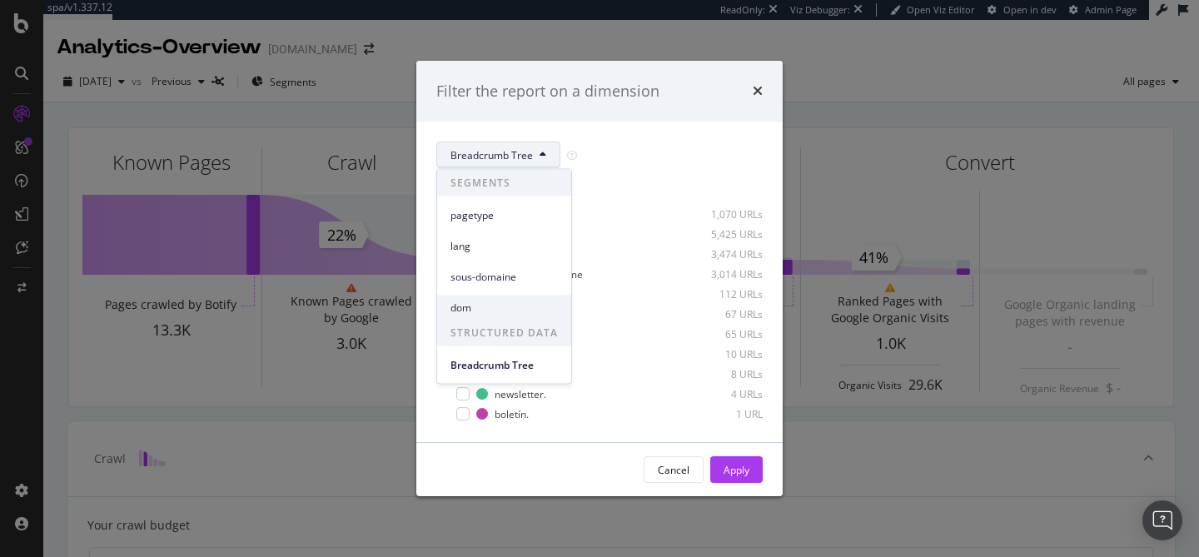
click at [495, 307] on span "dom" at bounding box center [503, 307] width 107 height 15
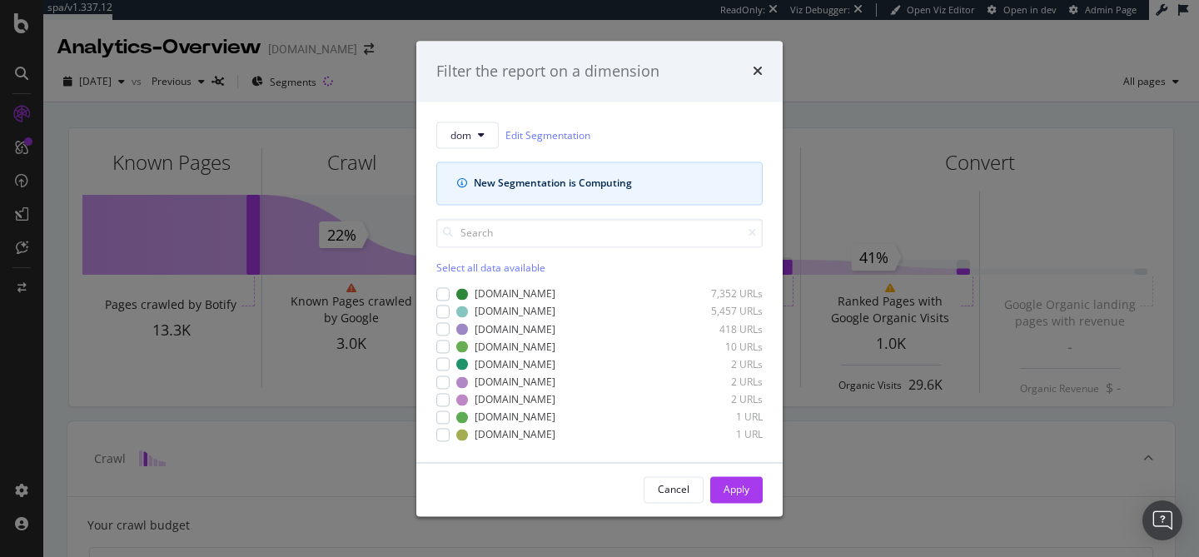
click at [470, 117] on div "dom Edit Segmentation New Segmentation is Computing Select all data available a…" at bounding box center [599, 282] width 366 height 360
click at [467, 132] on span "dom" at bounding box center [460, 135] width 21 height 14
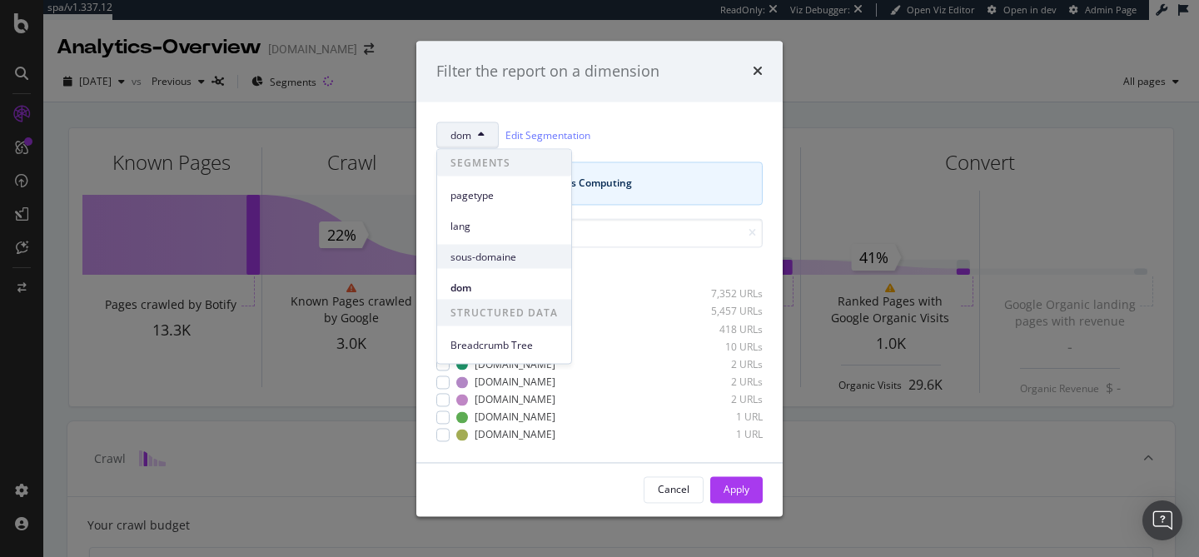
click at [504, 252] on span "sous-domaine" at bounding box center [503, 256] width 107 height 15
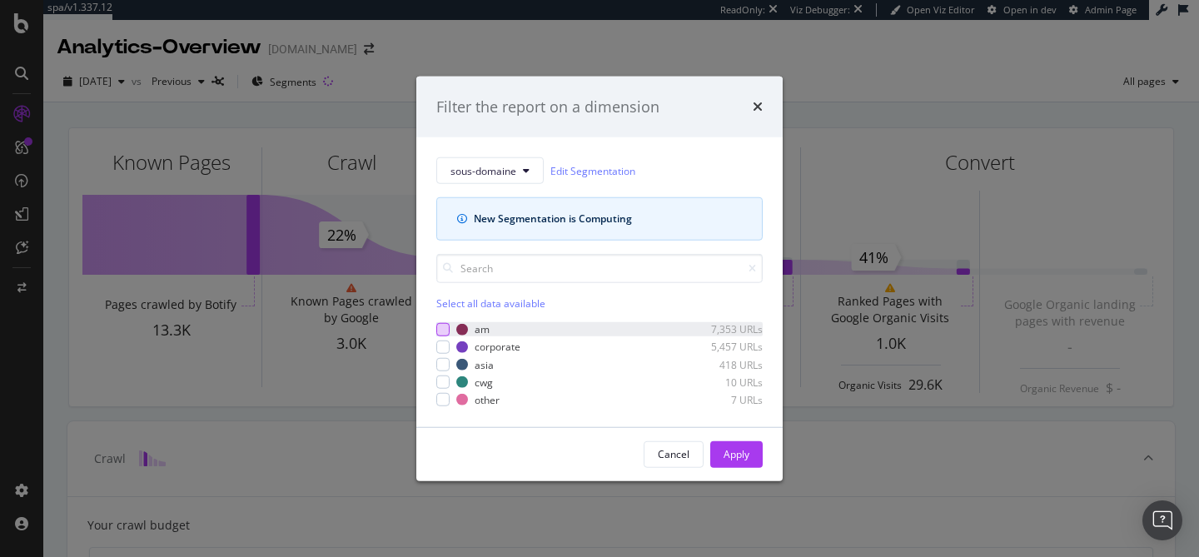
click at [440, 332] on div "modal" at bounding box center [442, 329] width 13 height 13
click at [736, 458] on div "Apply" at bounding box center [737, 454] width 26 height 14
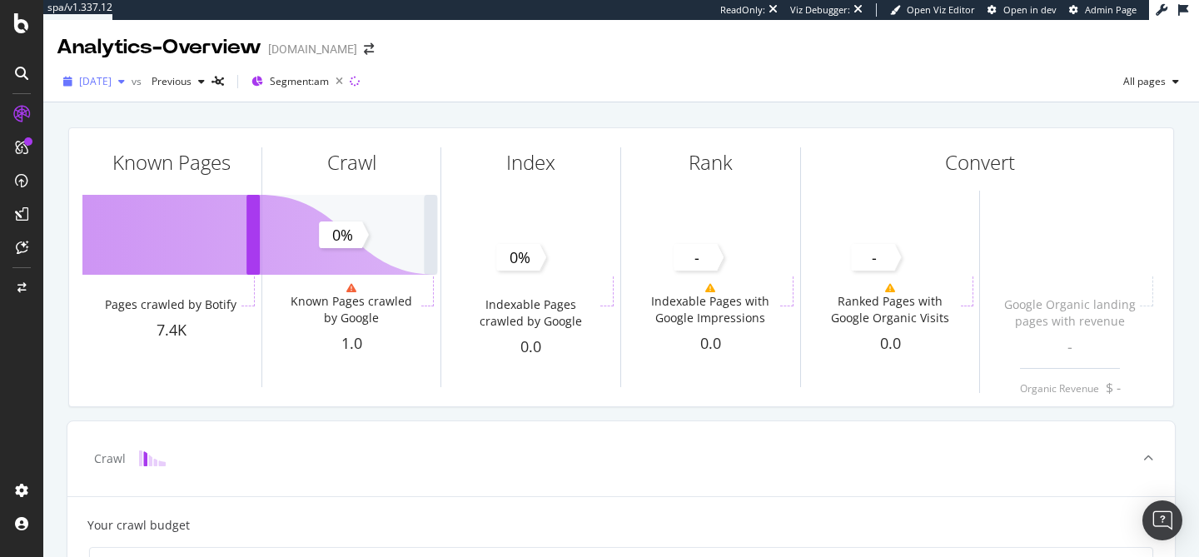
click at [112, 87] on span "2025 Apr. 20th" at bounding box center [95, 81] width 32 height 14
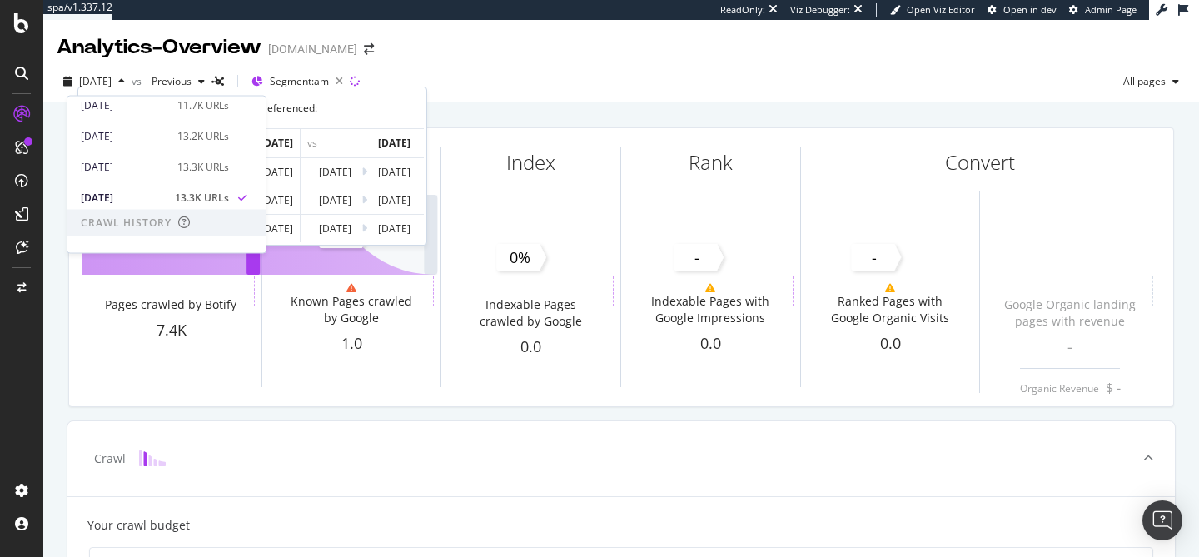
scroll to position [535, 0]
click at [158, 137] on div "2025 May. 4th" at bounding box center [124, 130] width 87 height 15
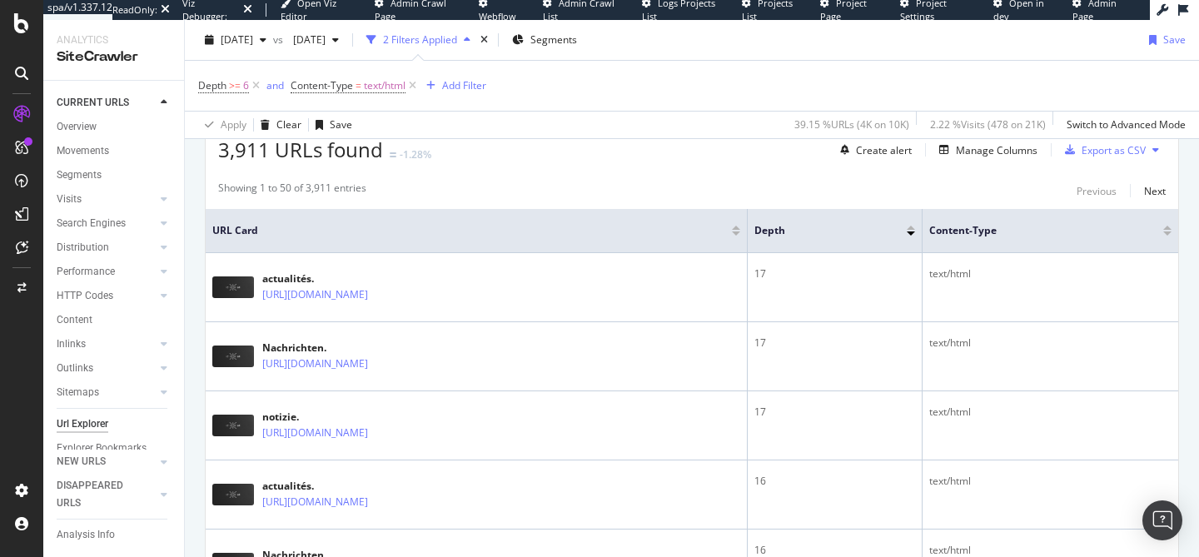
scroll to position [412, 0]
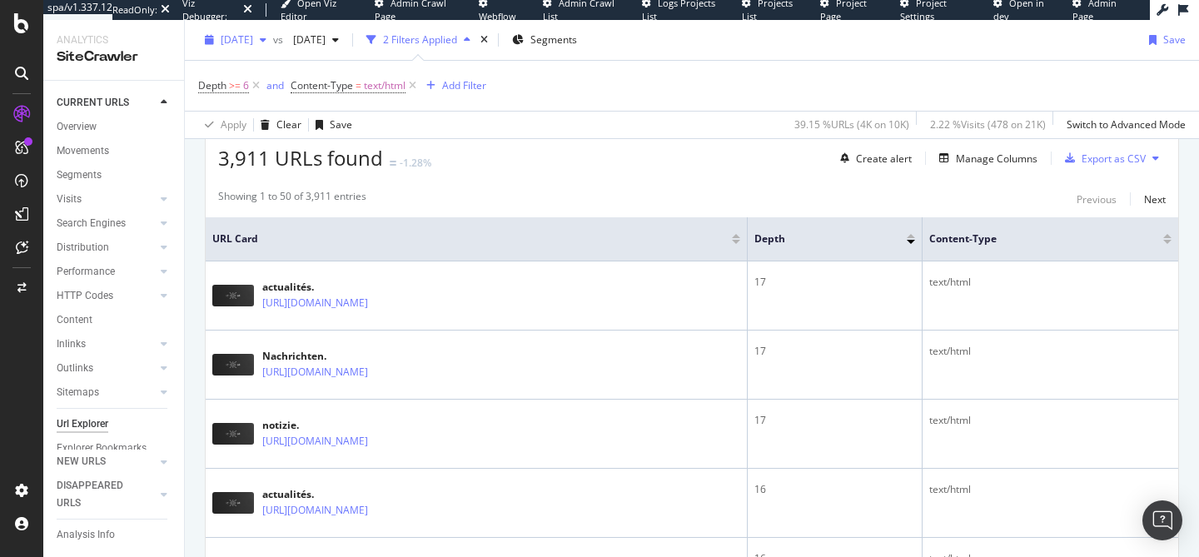
click at [273, 49] on div "2025 Aug. 17th" at bounding box center [235, 39] width 75 height 25
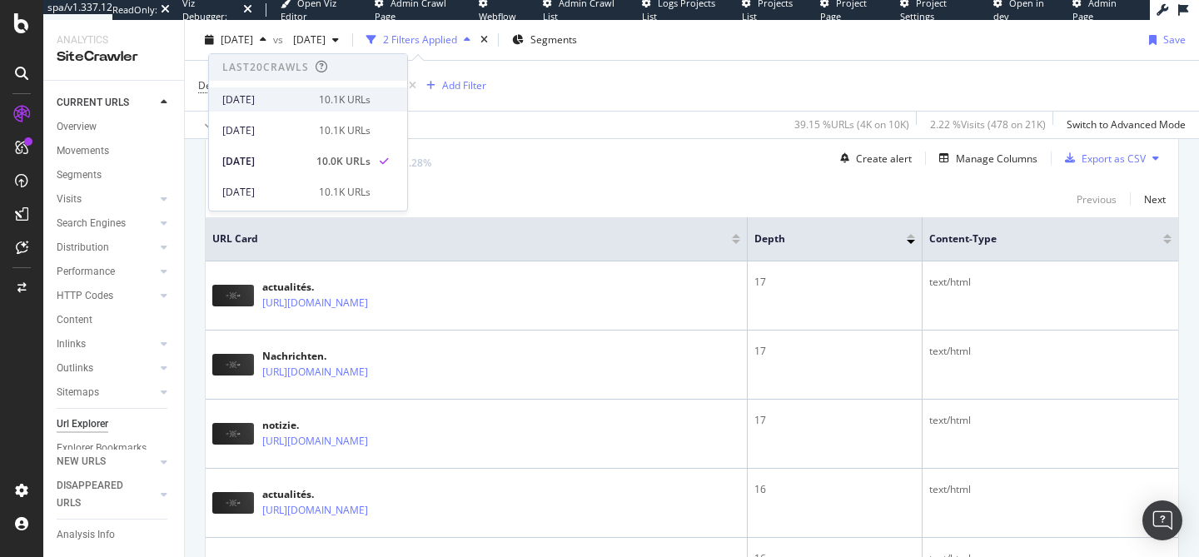
click at [289, 92] on div "2025 Aug. 31st" at bounding box center [265, 99] width 87 height 15
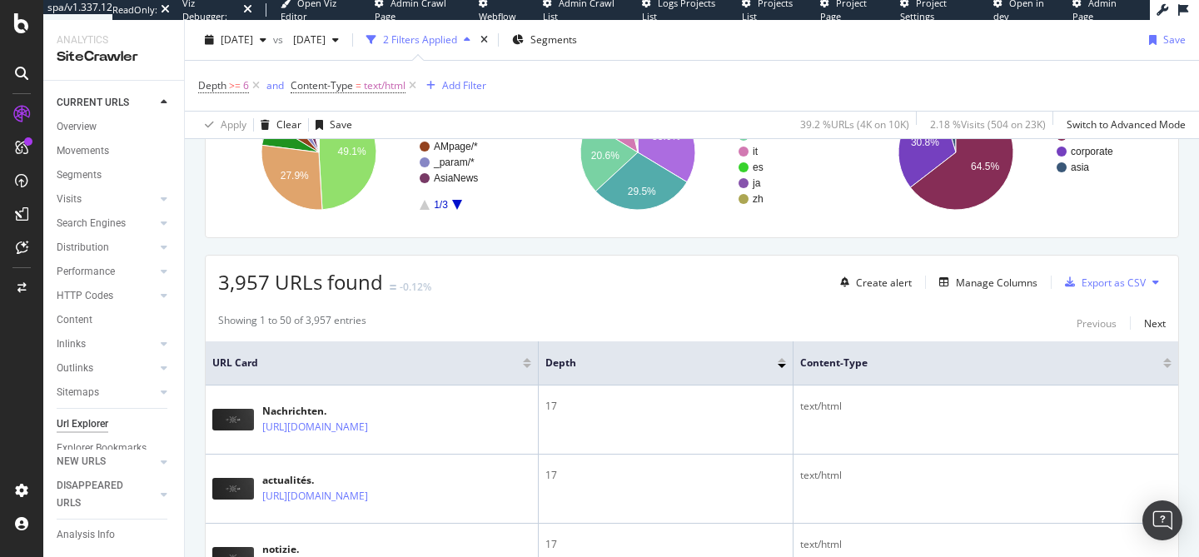
scroll to position [291, 0]
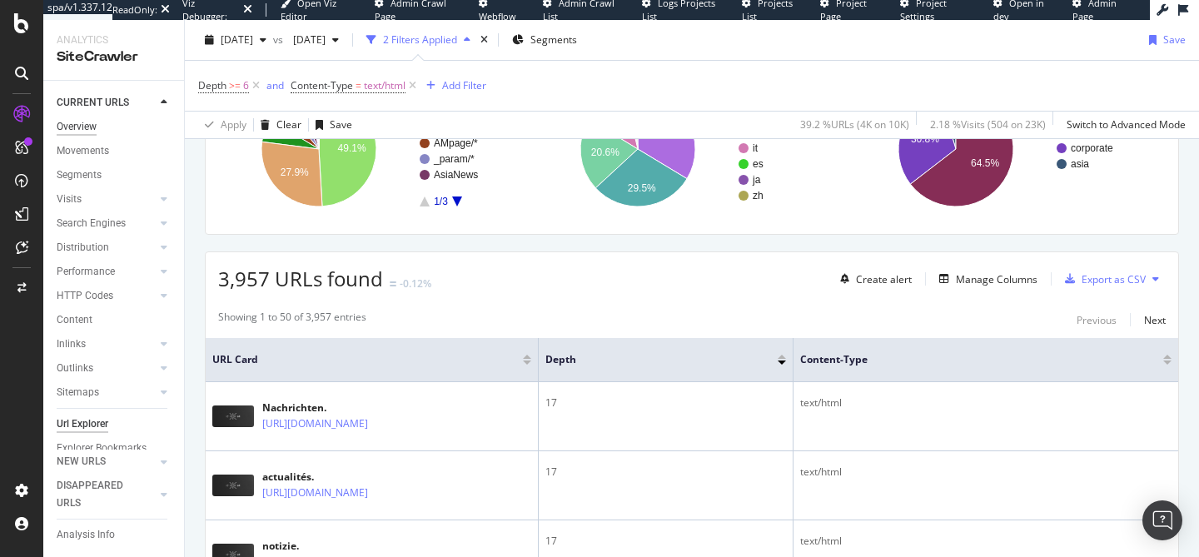
click at [81, 131] on div "Overview" at bounding box center [77, 126] width 40 height 17
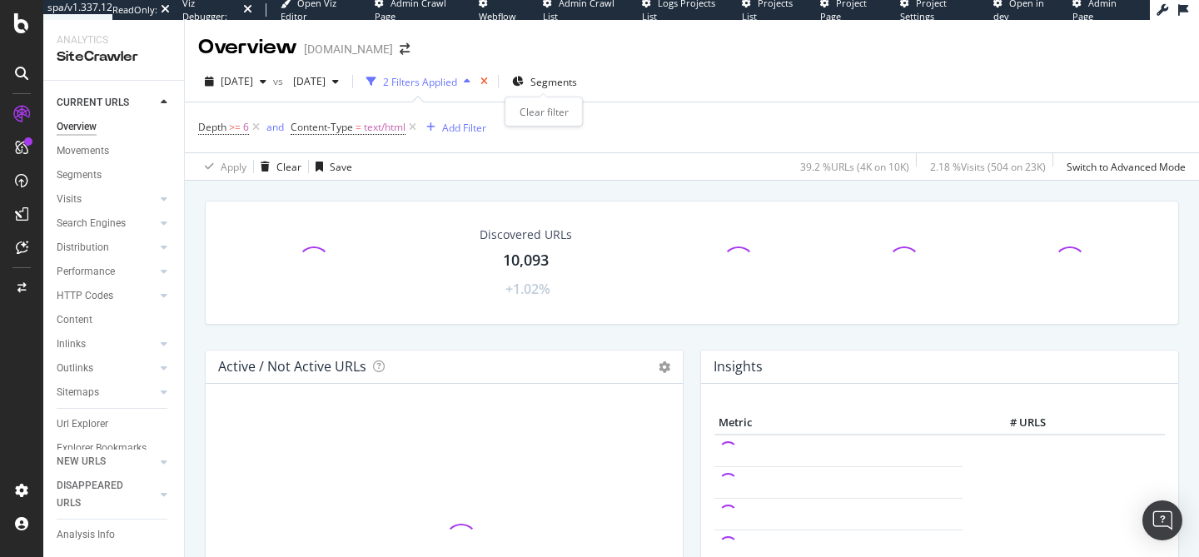
click at [488, 83] on icon "times" at bounding box center [483, 82] width 7 height 10
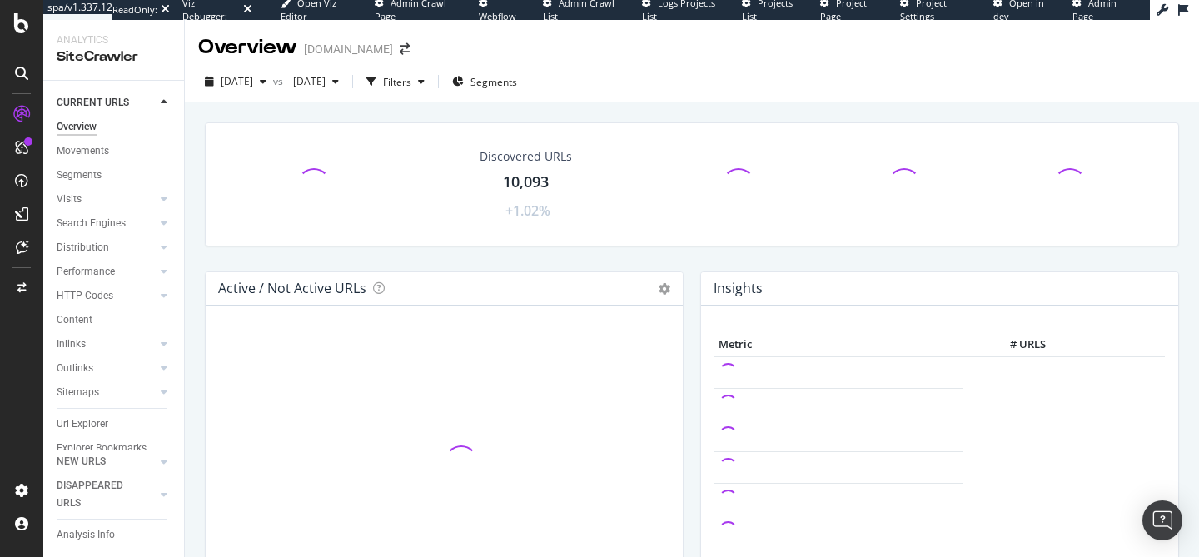
click at [687, 88] on div "2025 Aug. 31st vs 2025 Jul. 6th Filters Segments" at bounding box center [692, 84] width 1014 height 33
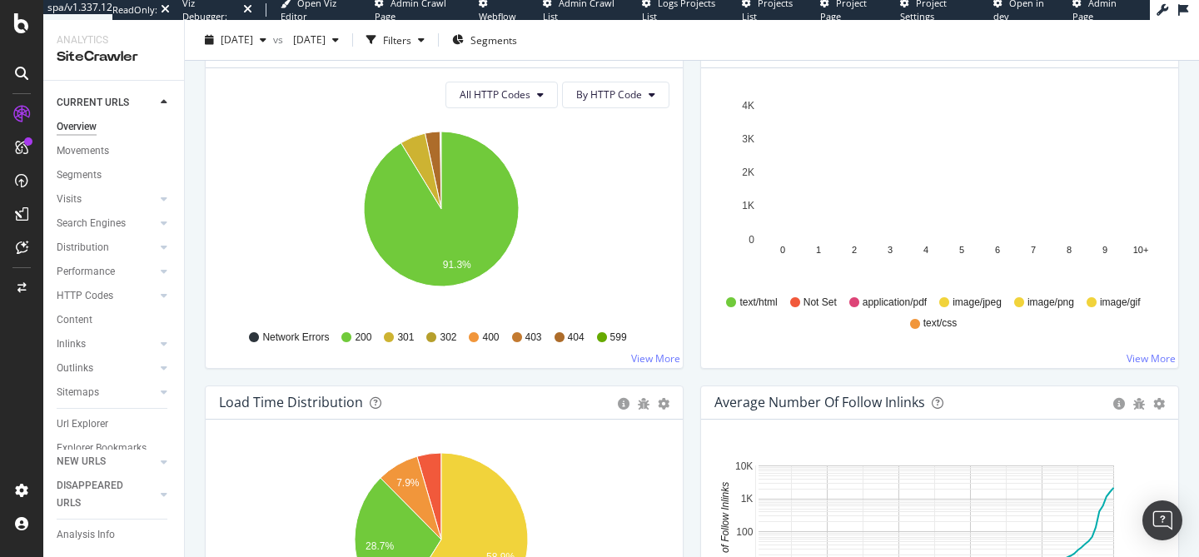
scroll to position [939, 0]
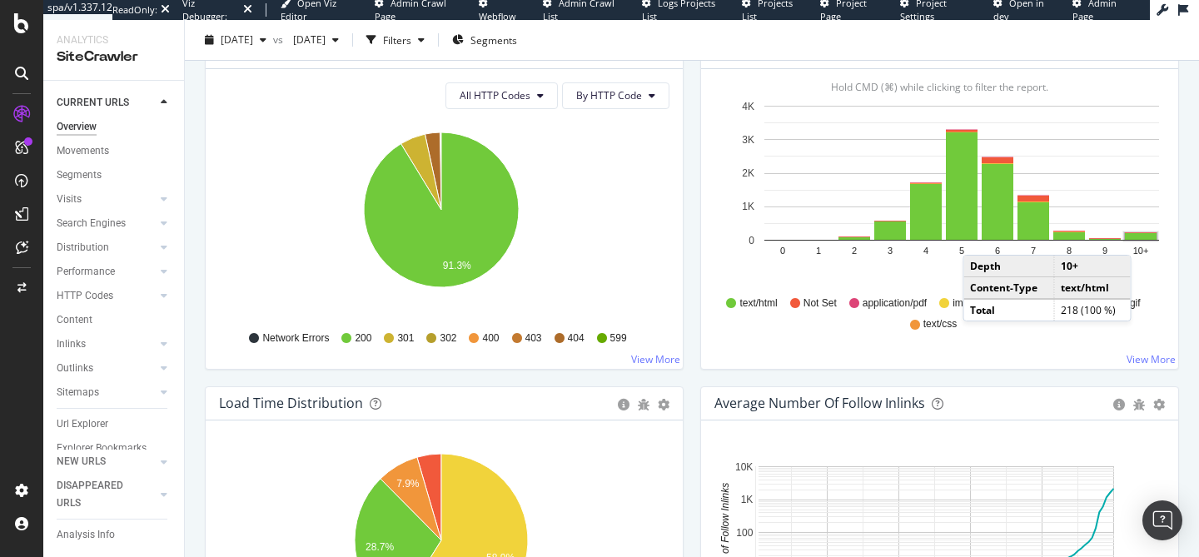
click at [1136, 238] on rect "A chart." at bounding box center [1141, 236] width 32 height 7
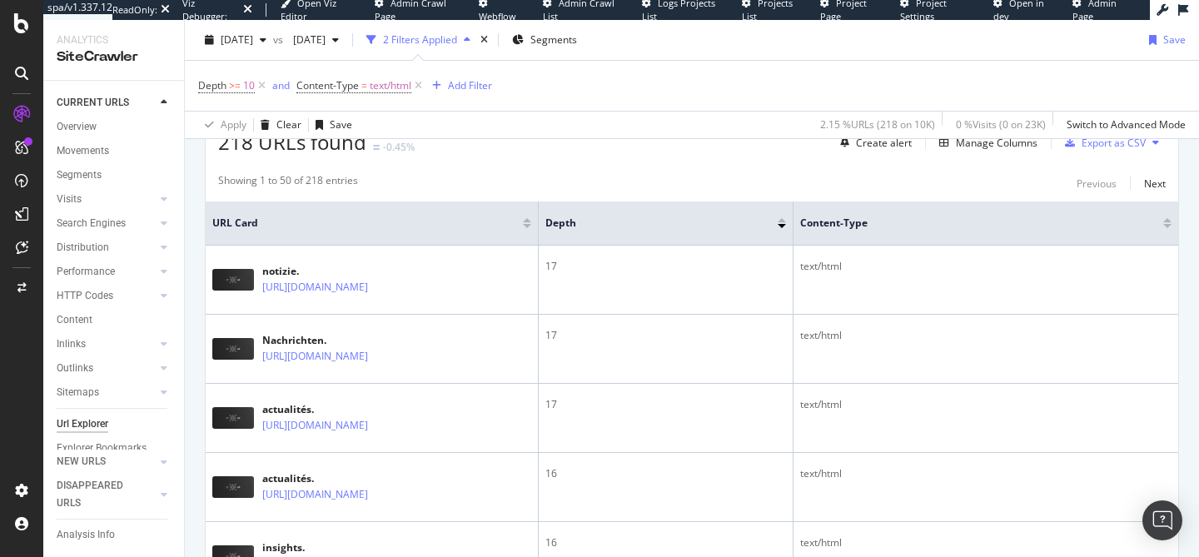
scroll to position [429, 0]
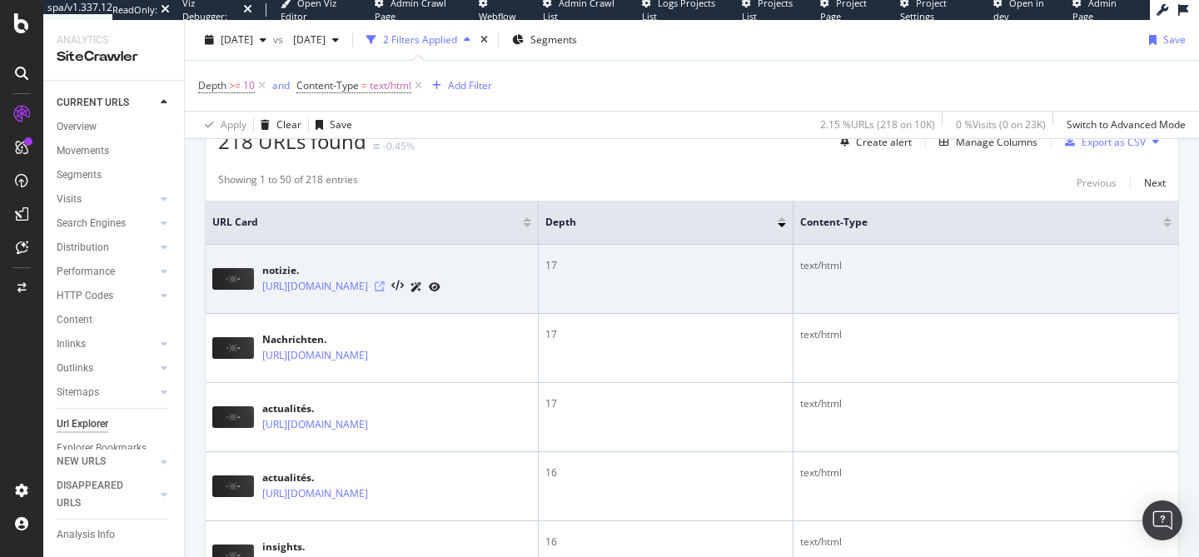
click at [385, 291] on icon at bounding box center [380, 286] width 10 height 10
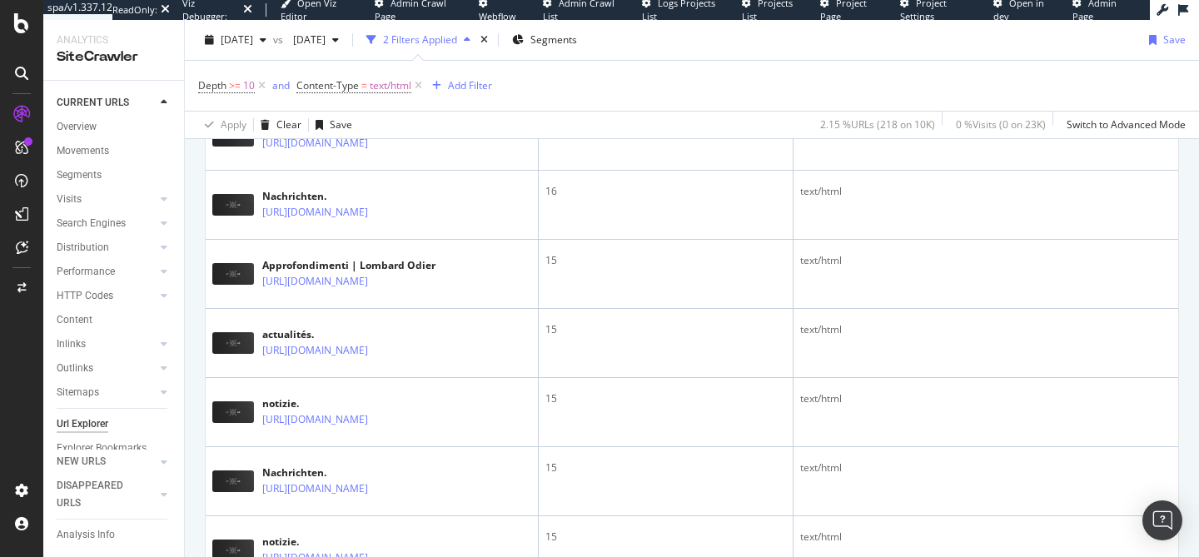
scroll to position [1128, 0]
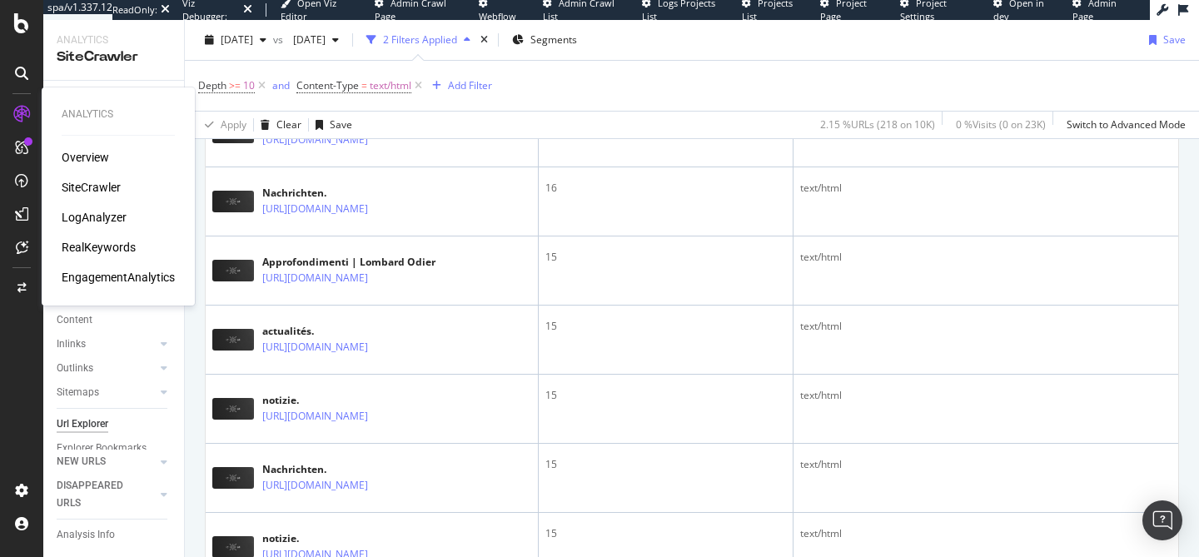
click at [85, 166] on div "Overview SiteCrawler LogAnalyzer RealKeywords EngagementAnalytics" at bounding box center [118, 217] width 113 height 137
click at [83, 163] on div "Overview" at bounding box center [85, 157] width 47 height 17
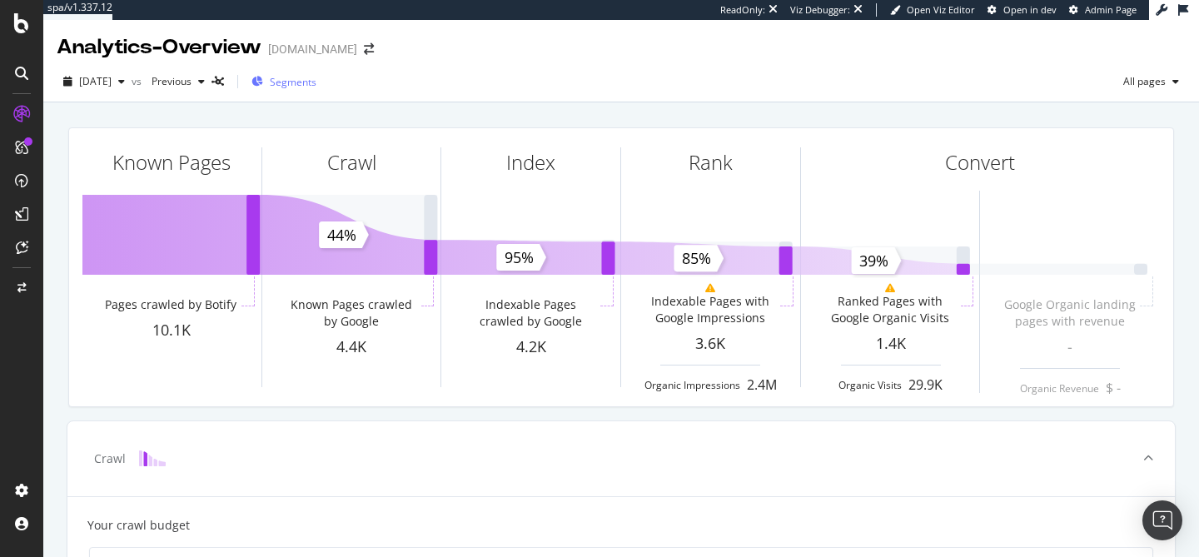
click at [316, 91] on div "Segments" at bounding box center [283, 81] width 65 height 25
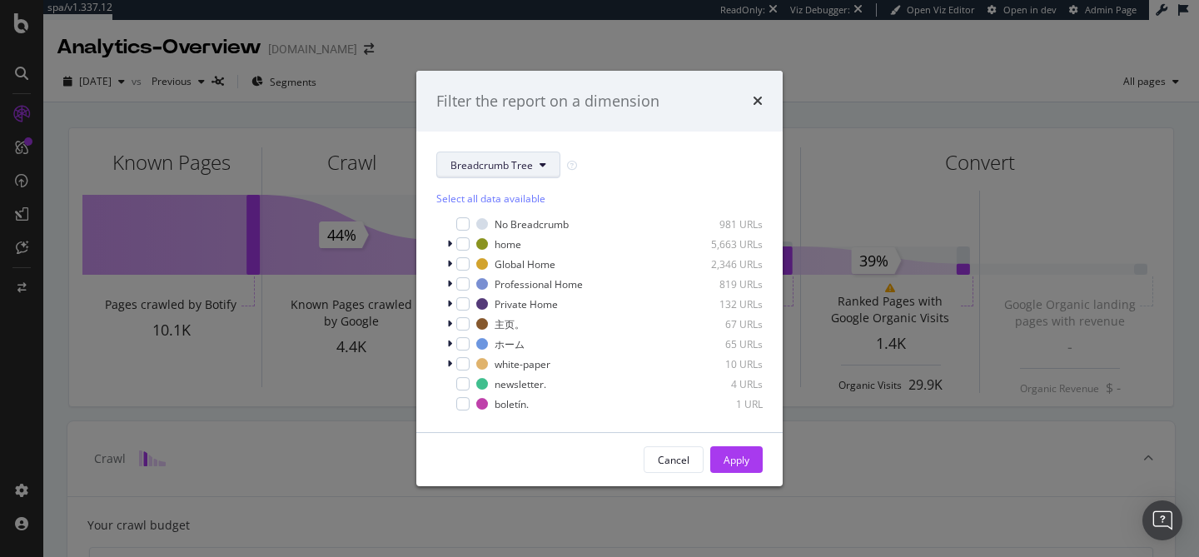
click at [484, 158] on span "Breadcrumb Tree" at bounding box center [491, 165] width 82 height 14
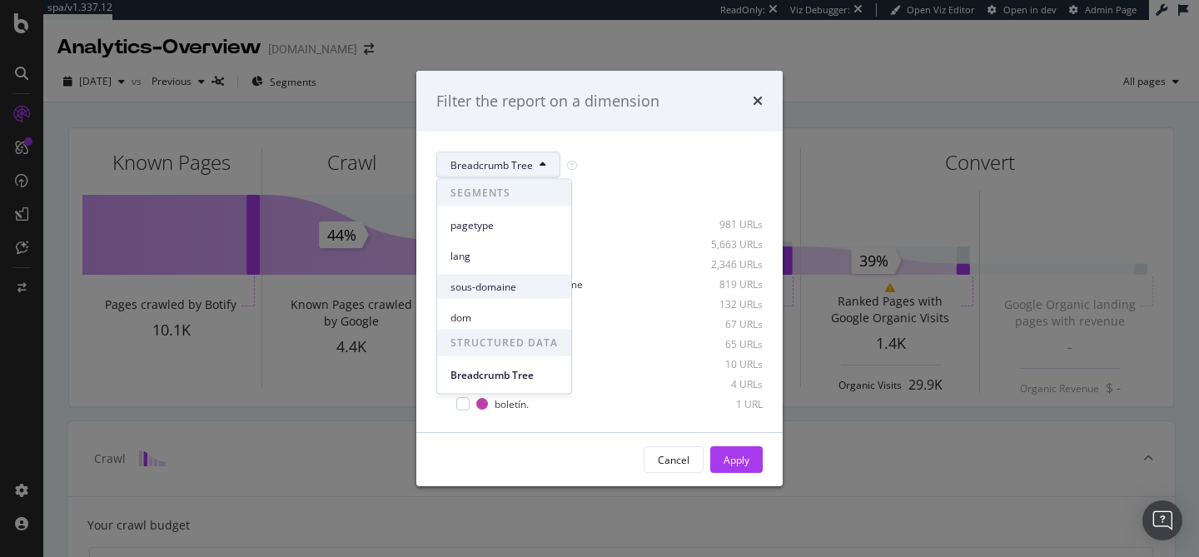
click at [500, 285] on span "sous-domaine" at bounding box center [503, 286] width 107 height 15
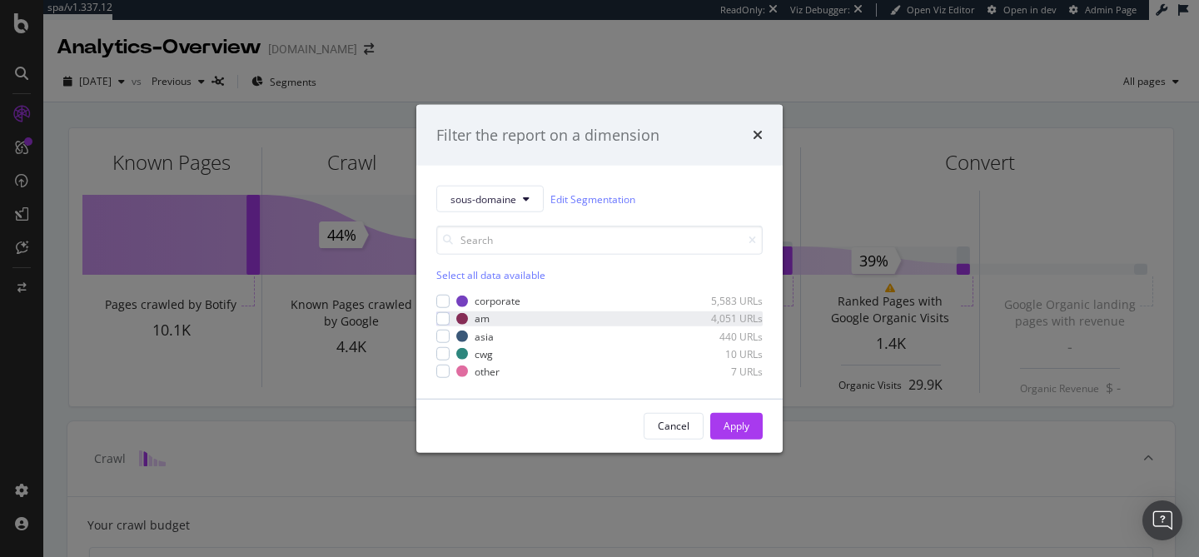
click at [451, 321] on div "am 4,051 URLs" at bounding box center [599, 318] width 326 height 14
click at [742, 430] on div "Apply" at bounding box center [737, 426] width 26 height 14
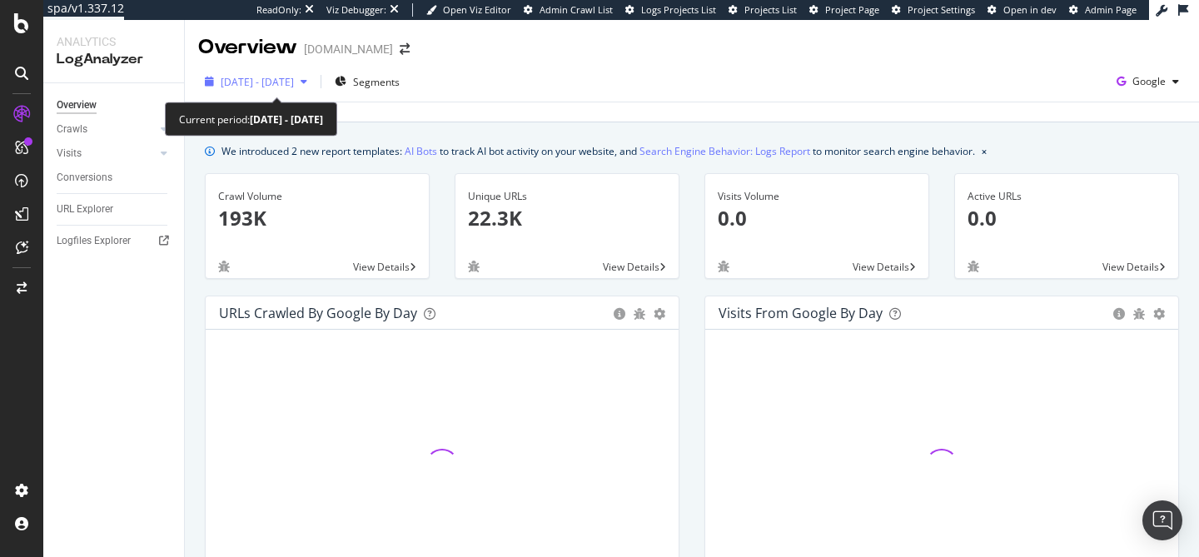
click at [294, 86] on span "[DATE] - [DATE]" at bounding box center [257, 82] width 73 height 14
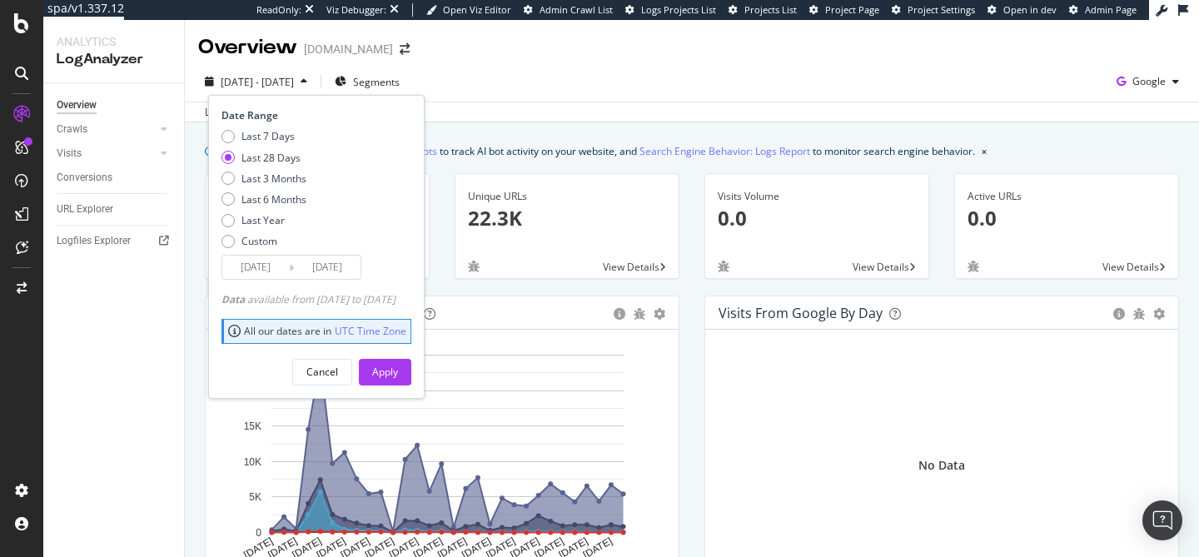
click at [666, 481] on div "Hold CMD (⌘) while clicking to filter the report. [DATE] [DATE] [DATE] [DATE] […" at bounding box center [442, 480] width 473 height 300
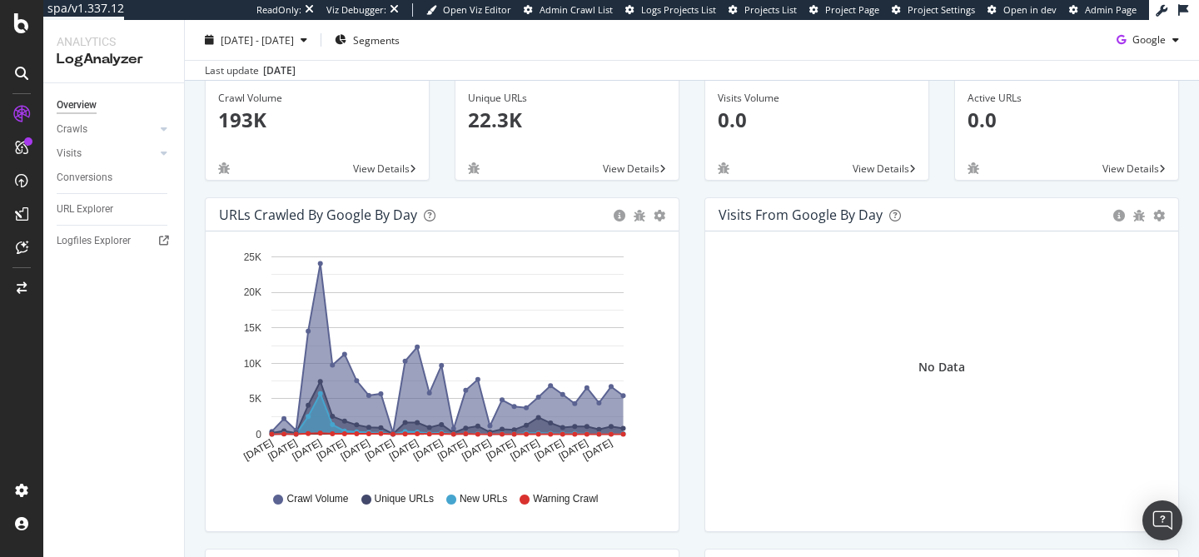
scroll to position [100, 0]
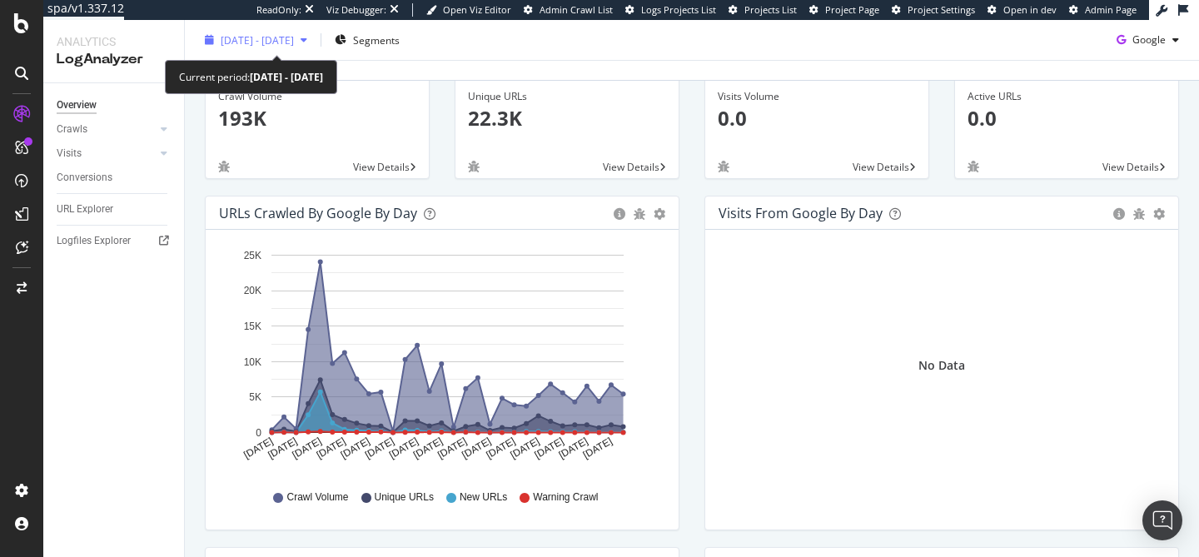
click at [280, 44] on span "[DATE] - [DATE]" at bounding box center [257, 39] width 73 height 14
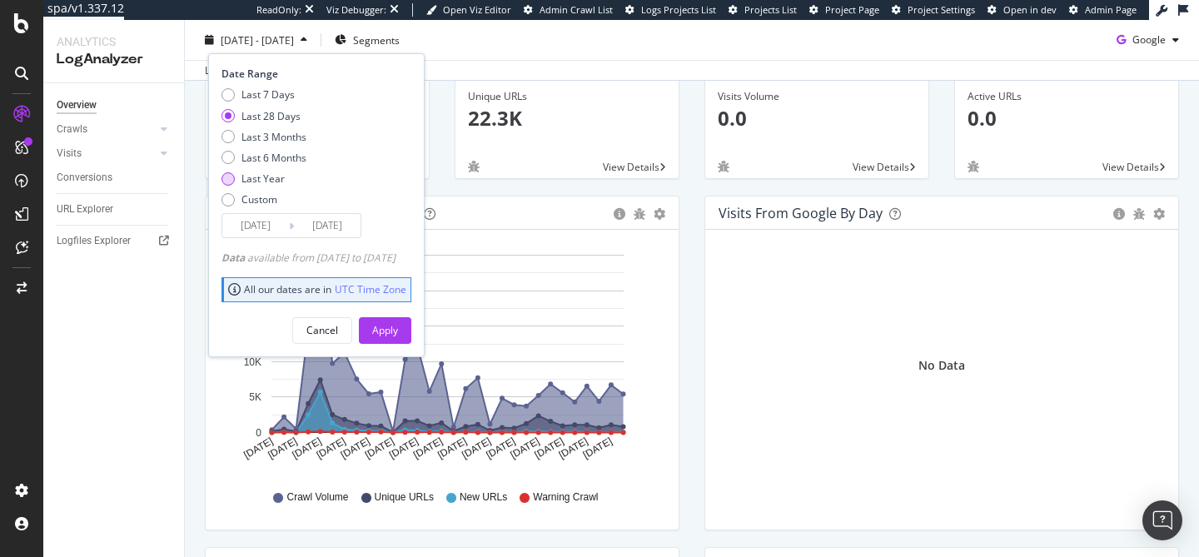
click at [251, 184] on div "Last Year" at bounding box center [262, 179] width 43 height 14
type input "[DATE]"
click at [398, 336] on div "Apply" at bounding box center [385, 330] width 26 height 14
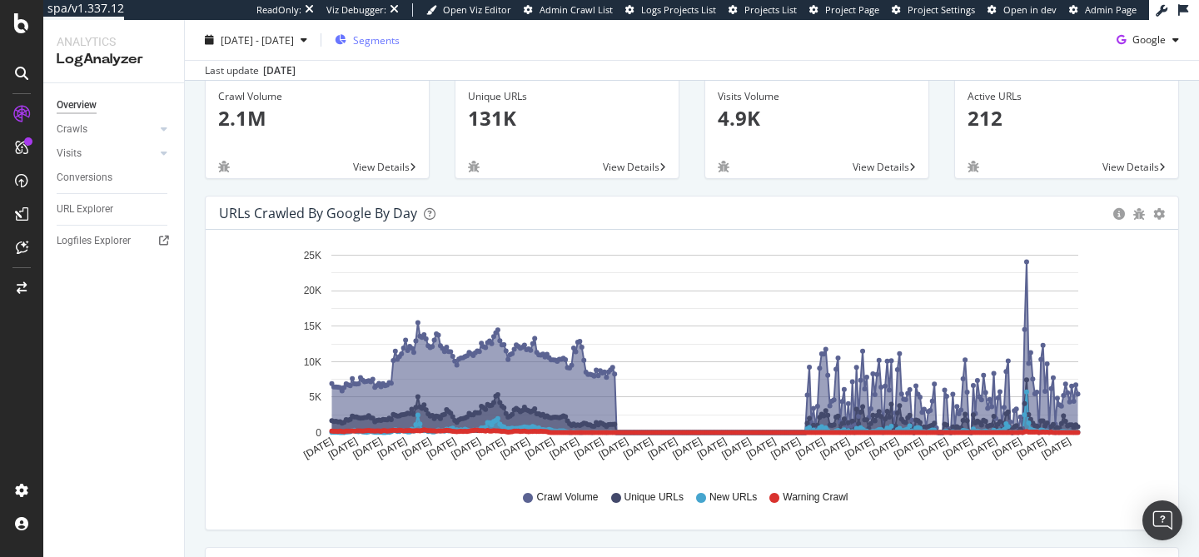
click at [400, 40] on span "Segments" at bounding box center [376, 39] width 47 height 14
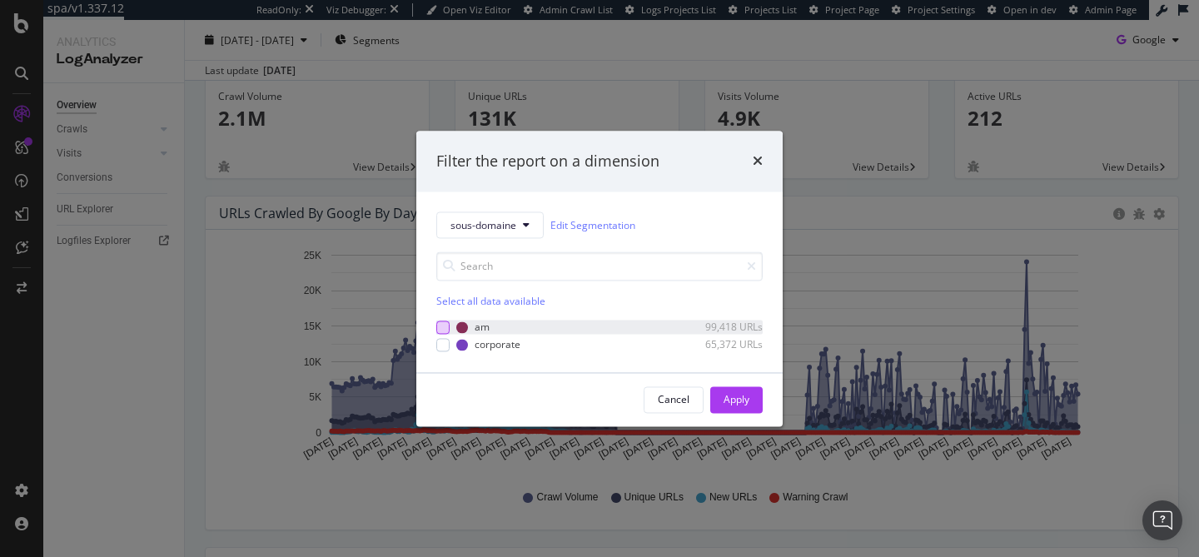
click at [445, 326] on div "modal" at bounding box center [442, 327] width 13 height 13
click at [749, 391] on button "Apply" at bounding box center [736, 399] width 52 height 27
